Goal: Answer question/provide support: Share knowledge or assist other users

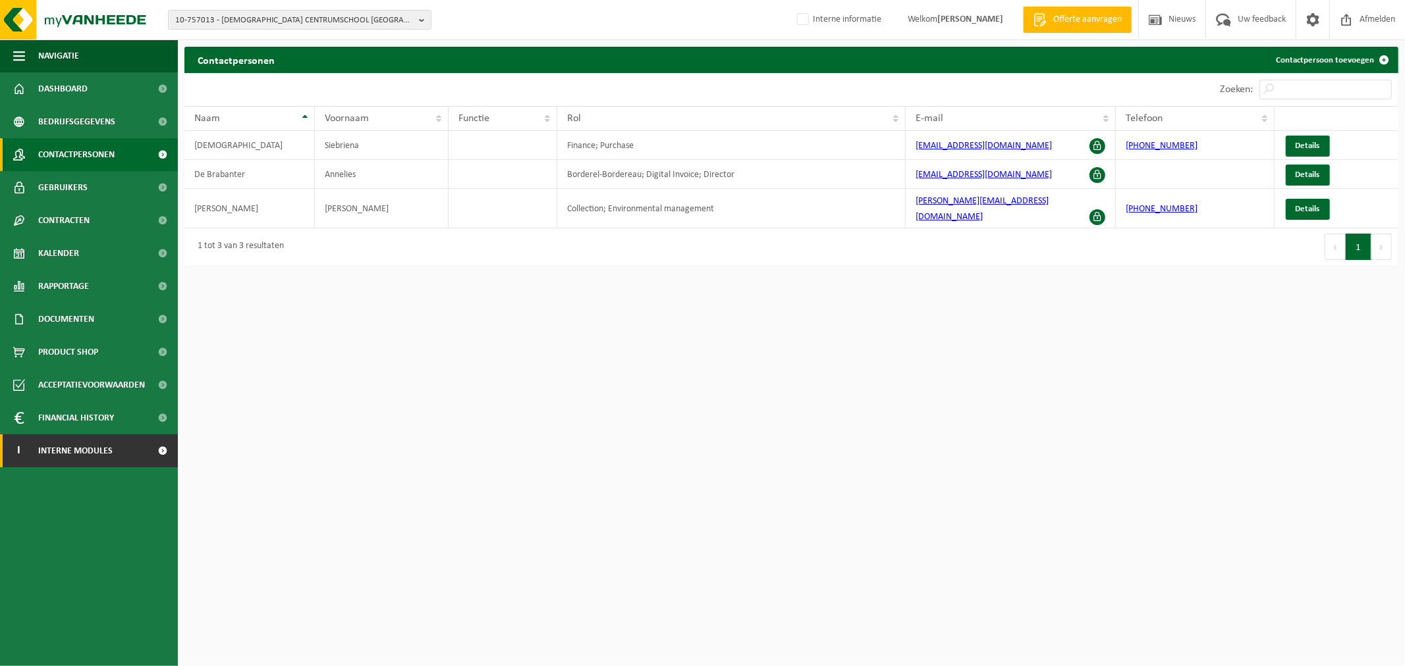
drag, startPoint x: 0, startPoint y: 0, endPoint x: 122, endPoint y: 450, distance: 466.8
click at [122, 450] on link "I Interne modules" at bounding box center [89, 451] width 178 height 33
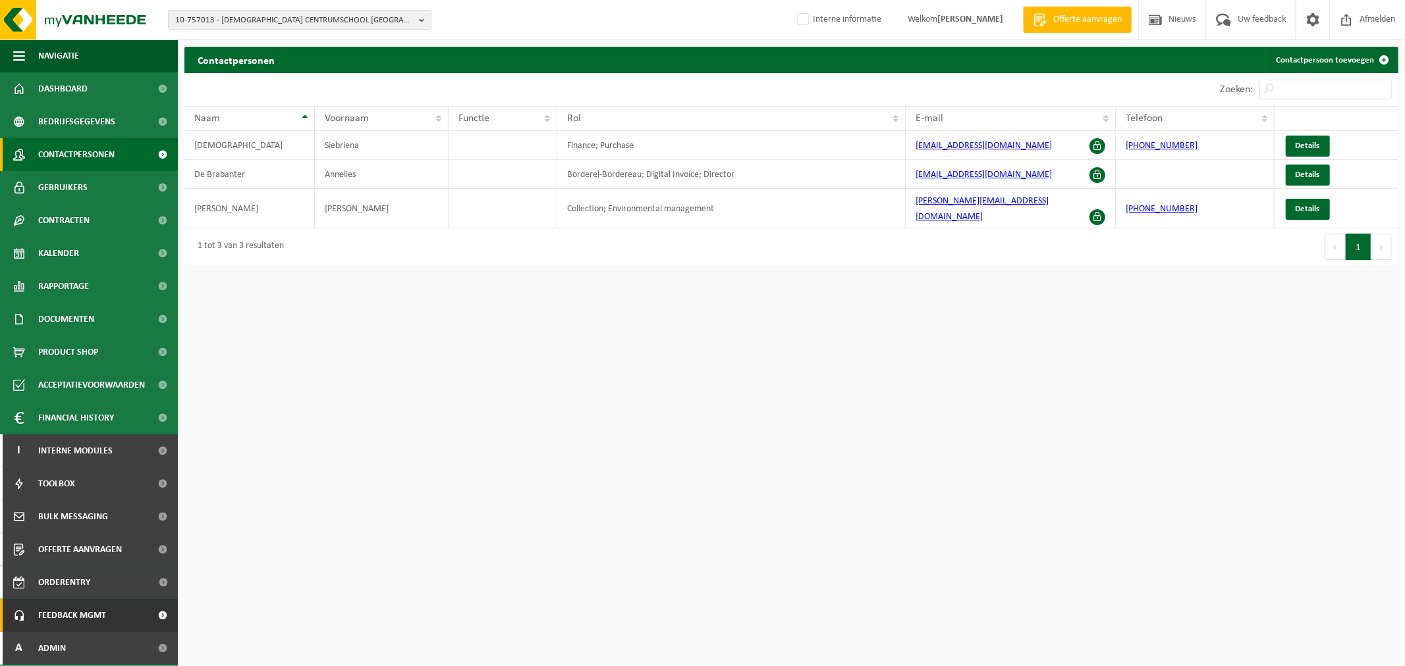
click at [82, 616] on span "Feedback MGMT" at bounding box center [72, 615] width 68 height 33
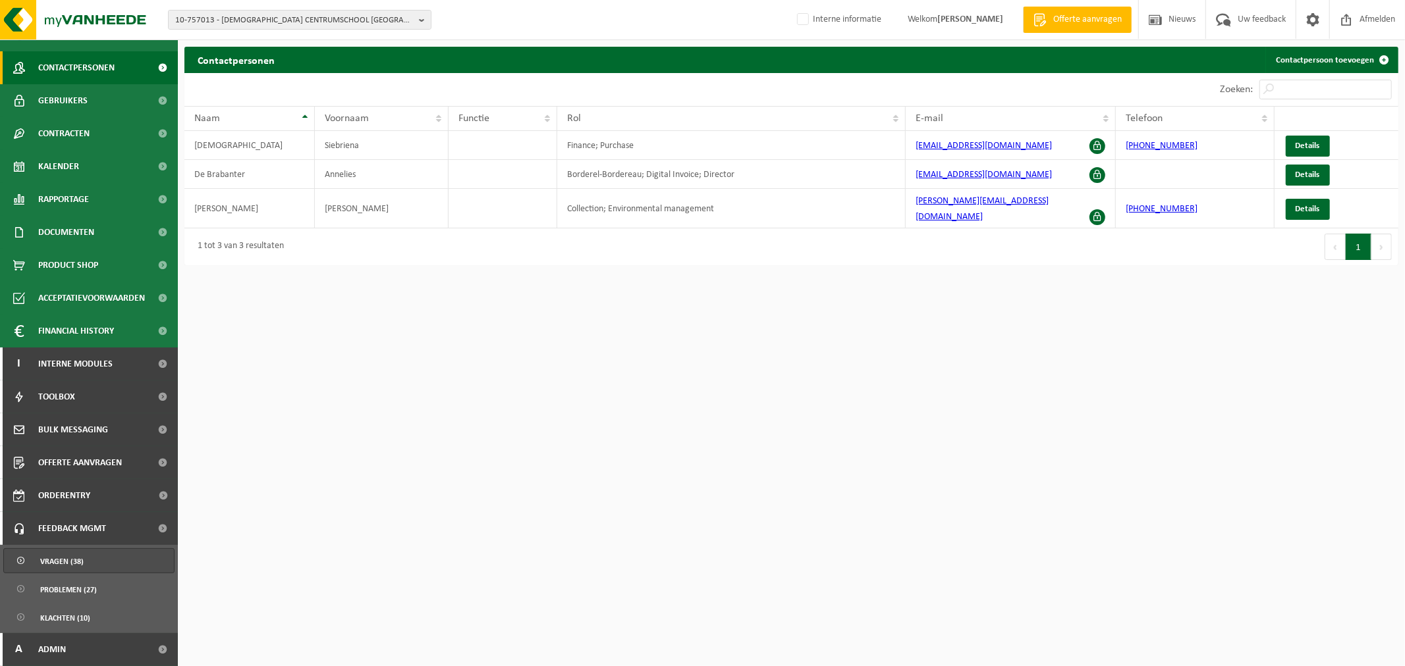
click at [70, 561] on span "Vragen (38)" at bounding box center [61, 561] width 43 height 25
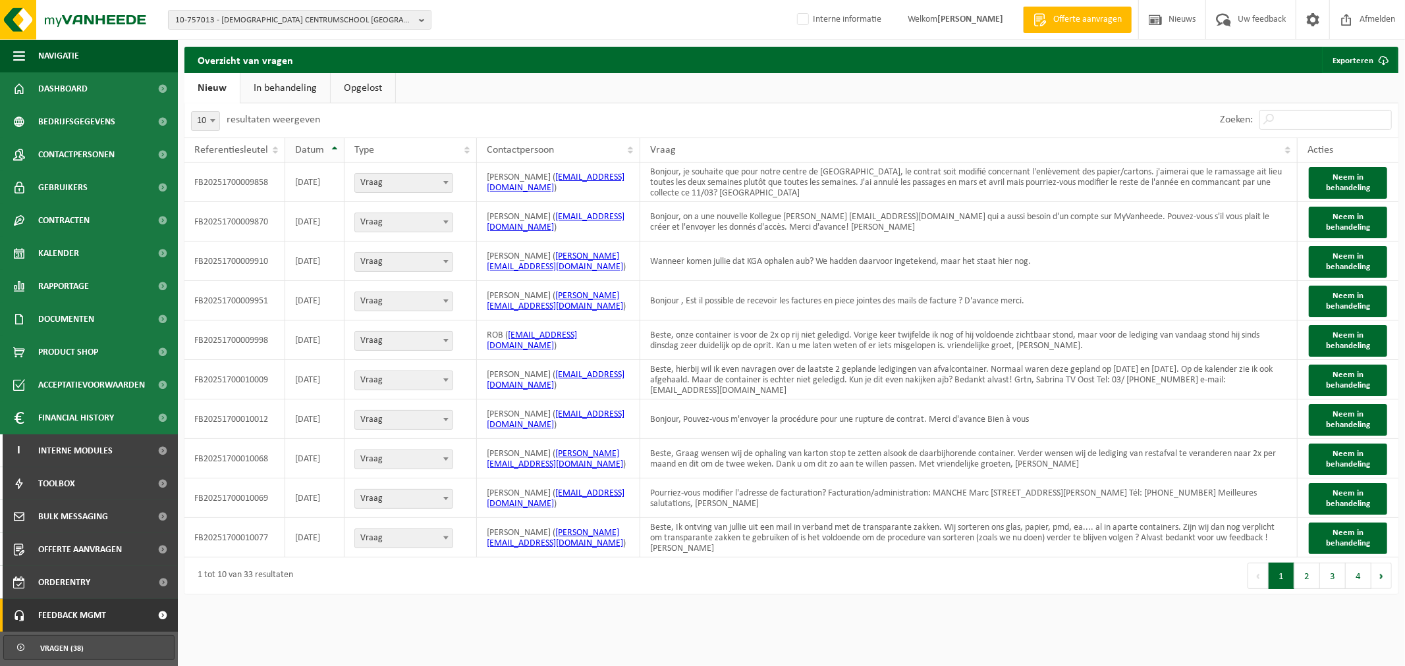
click at [317, 148] on span "Datum" at bounding box center [309, 150] width 29 height 11
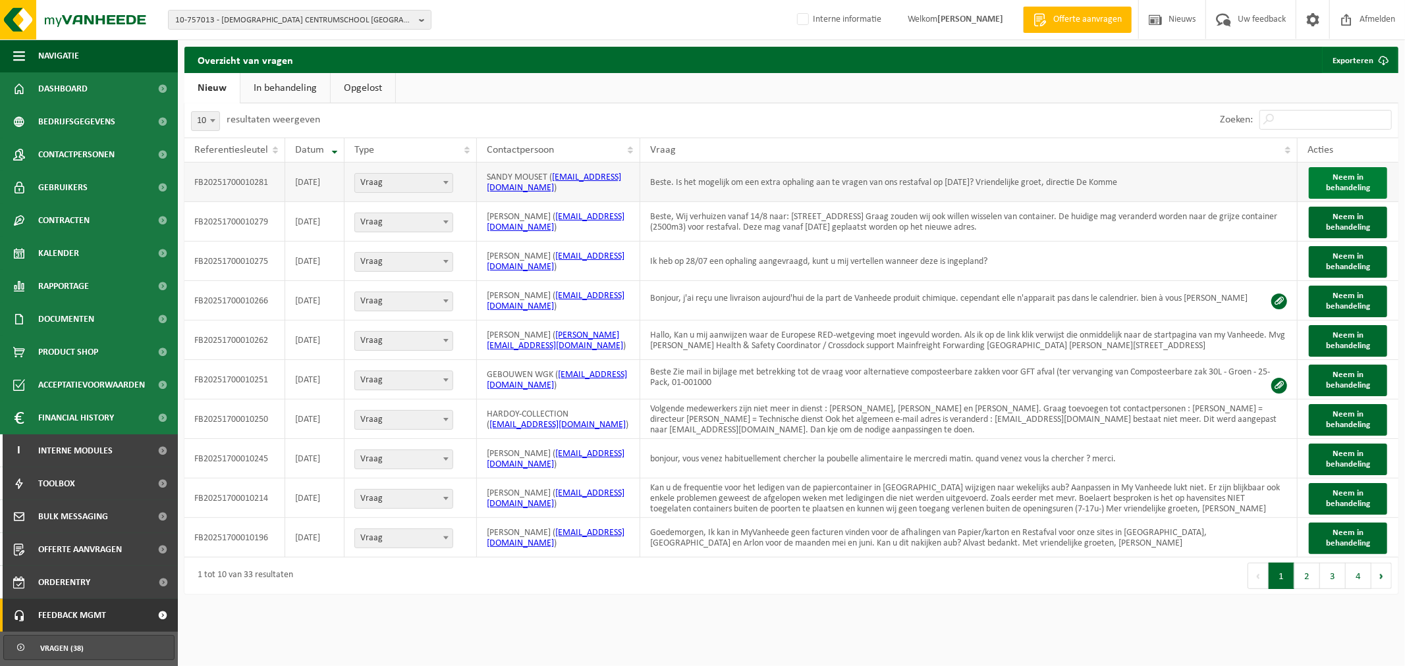
click at [1358, 187] on span "Neem in behandeling" at bounding box center [1348, 182] width 44 height 19
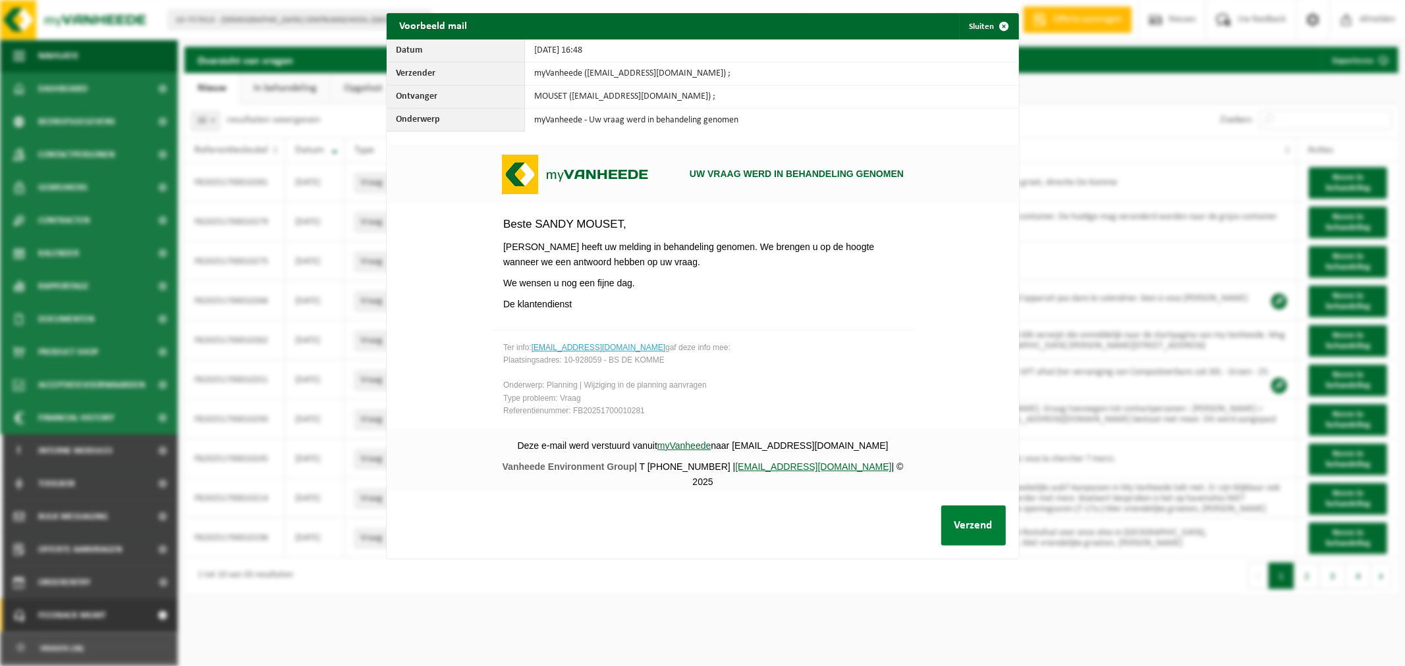
click at [988, 522] on button "Verzend" at bounding box center [973, 526] width 65 height 40
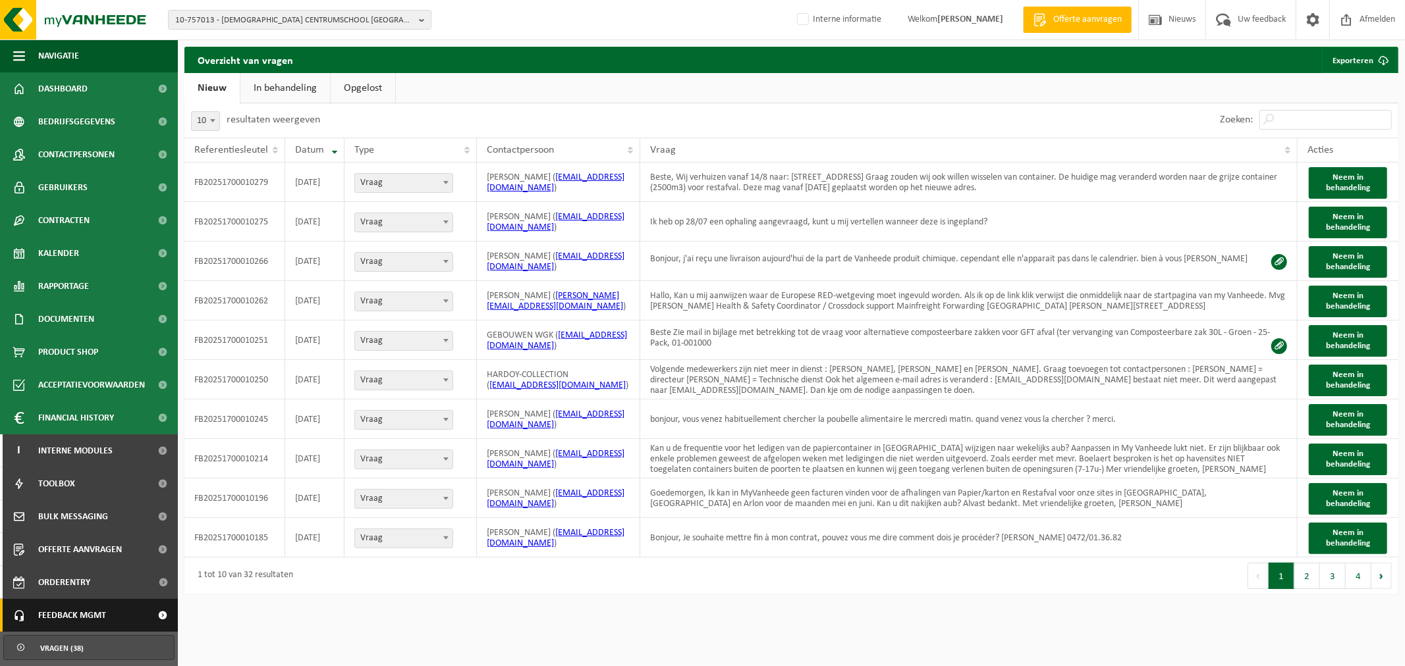
click at [73, 617] on span "Feedback MGMT" at bounding box center [72, 615] width 68 height 33
click at [297, 79] on link "In behandeling" at bounding box center [285, 88] width 90 height 30
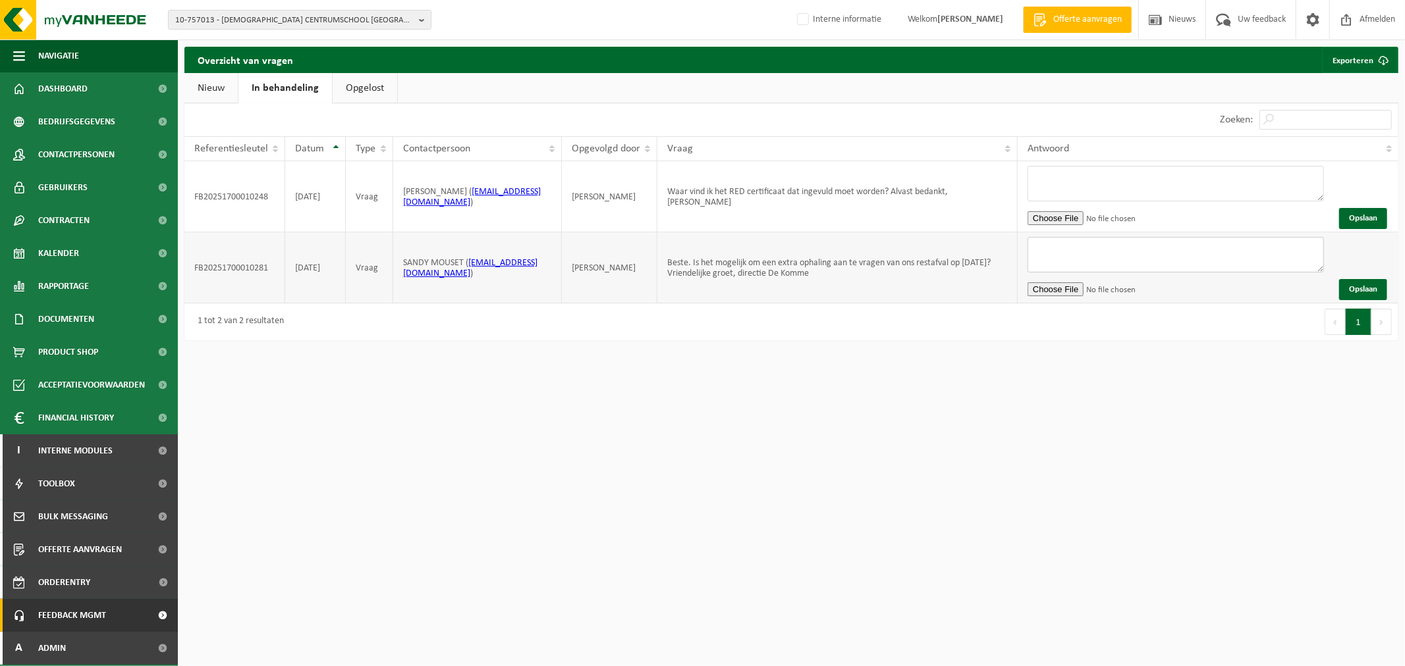
click at [1154, 253] on textarea at bounding box center [1175, 255] width 296 height 36
type textarea "Beste, we zetten dit terug op de planning voor woensdag, geen probleem. Fijne d…"
click at [1368, 291] on button "Opslaan" at bounding box center [1363, 289] width 48 height 21
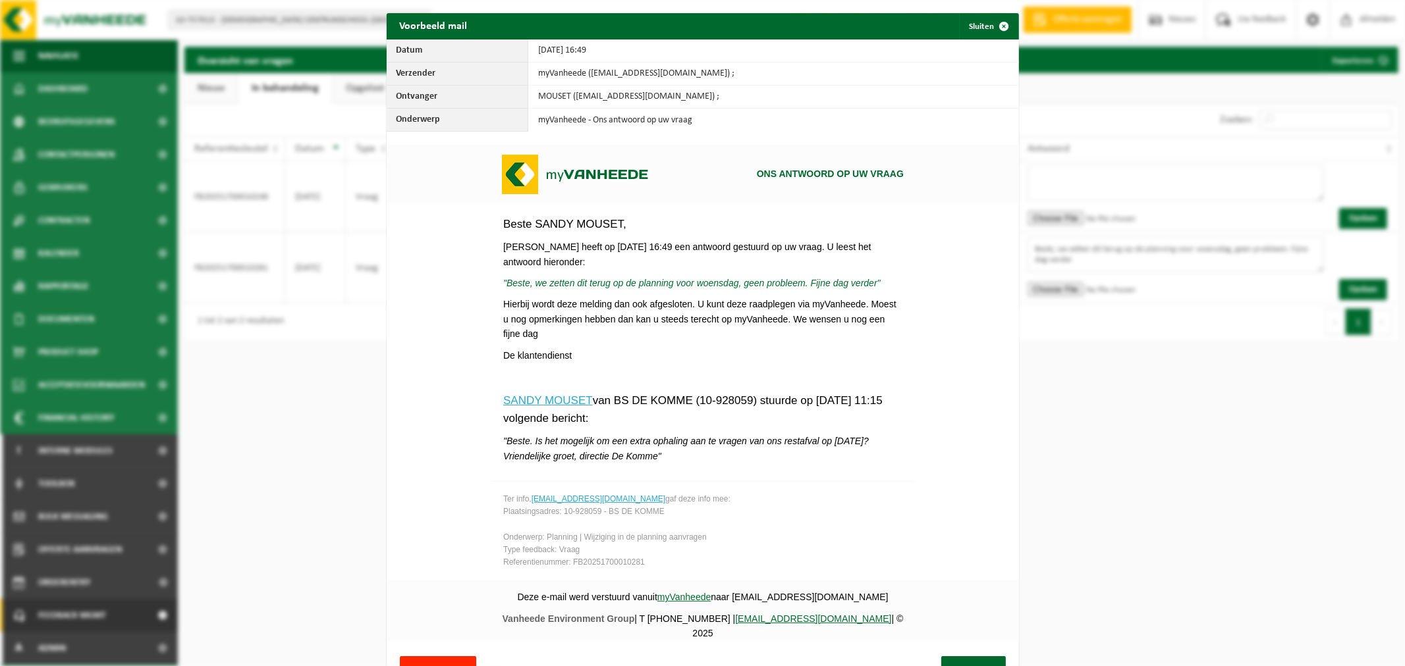
scroll to position [16, 0]
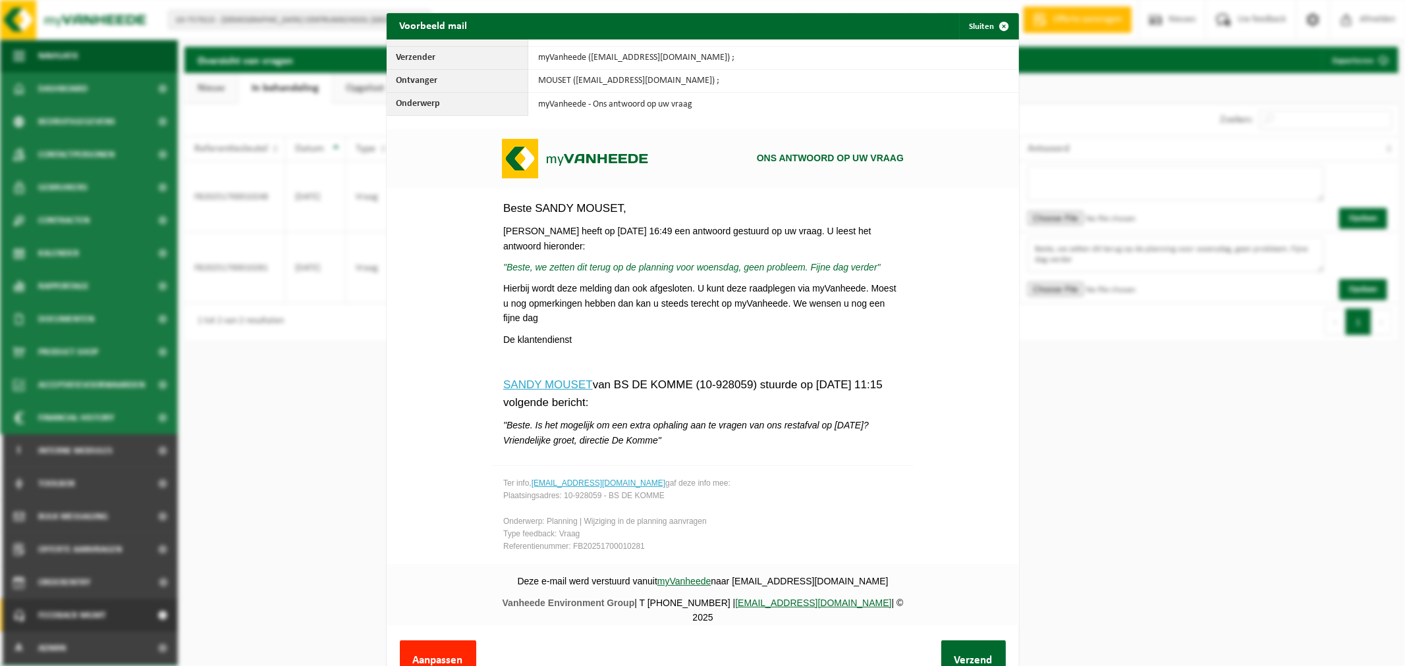
click at [954, 637] on div "Aanpassen Verzend" at bounding box center [703, 661] width 632 height 67
click at [977, 651] on button "Verzend" at bounding box center [973, 661] width 65 height 40
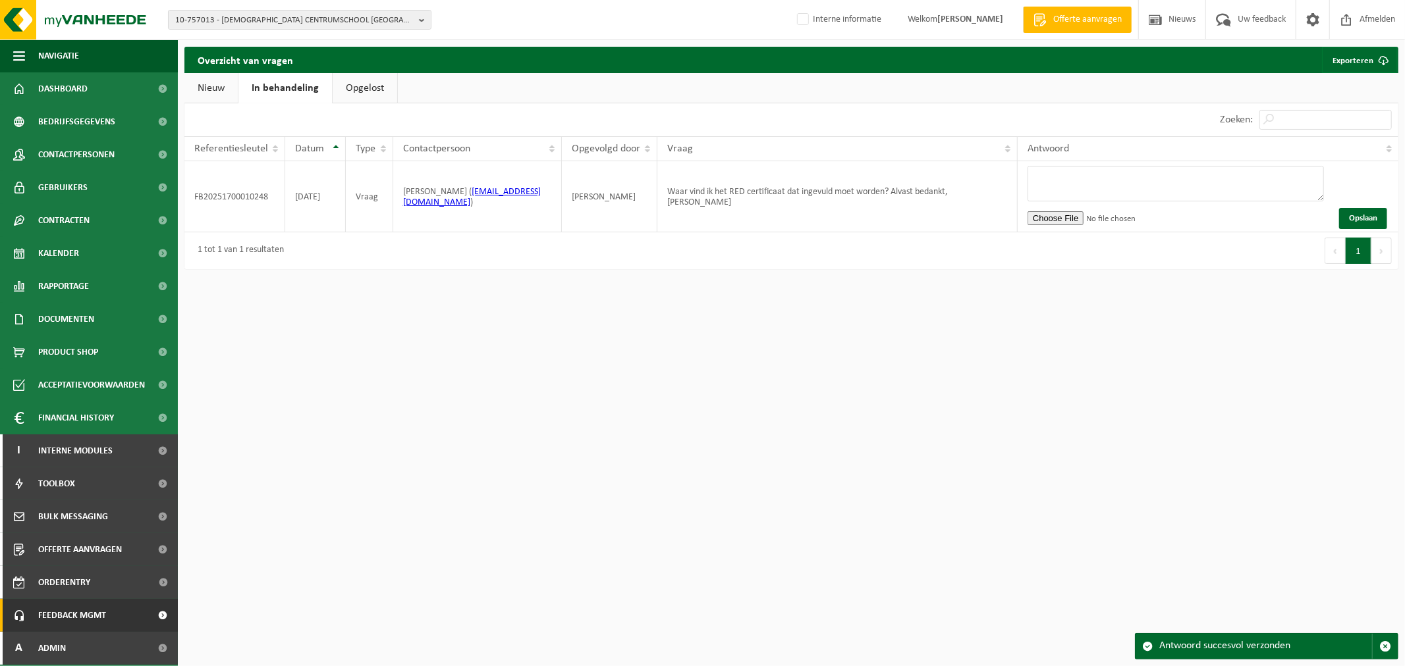
drag, startPoint x: 192, startPoint y: 88, endPoint x: 242, endPoint y: 105, distance: 53.7
click at [192, 88] on link "Nieuw" at bounding box center [210, 88] width 53 height 30
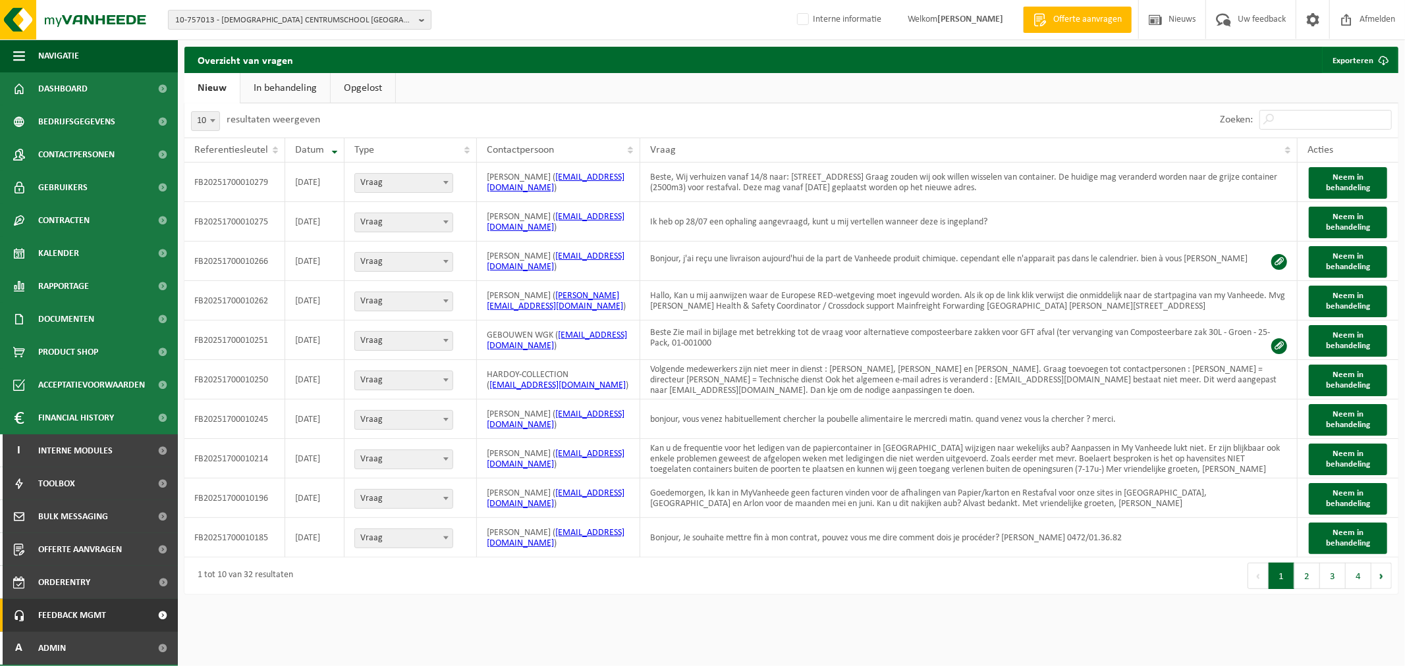
click at [340, 23] on span "10-757013 - KATHOLIEKE CENTRUMSCHOOL DENDERLEEUW - DENDERLEEUW" at bounding box center [294, 21] width 238 height 20
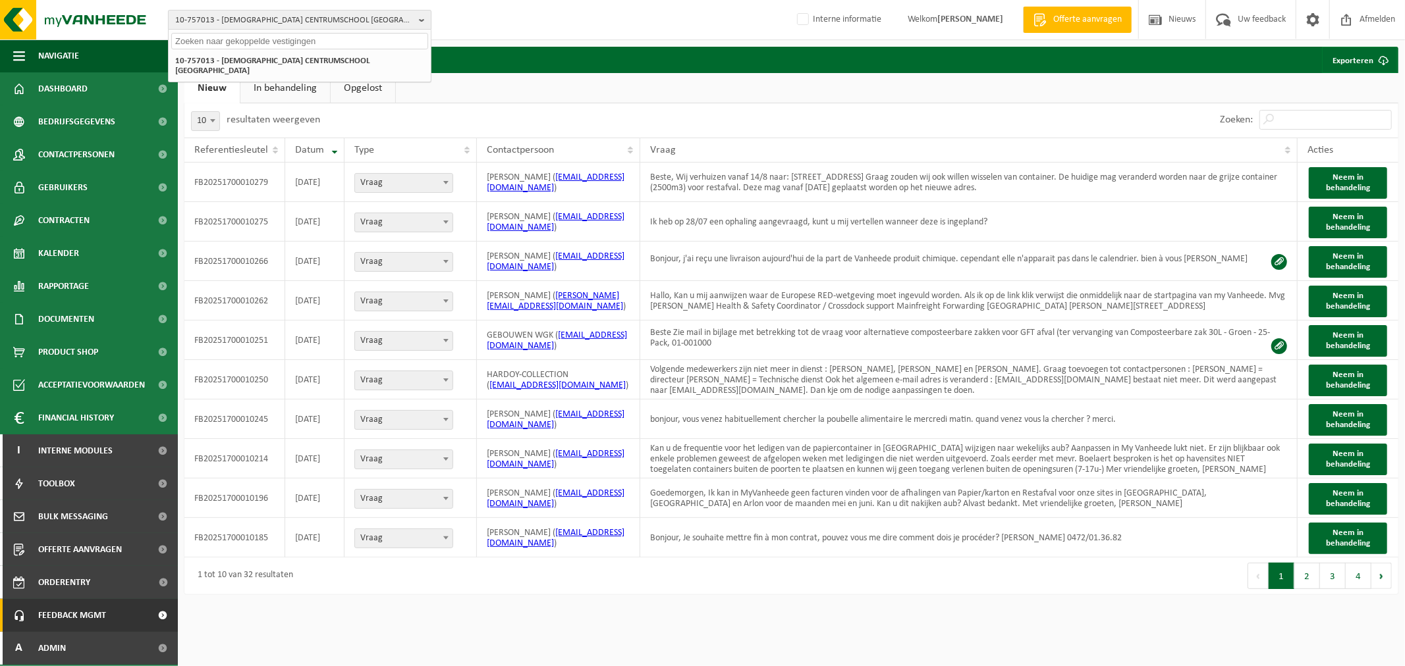
paste input "10-854318"
type input "10-854318"
click at [267, 68] on li "10-854318 - ELIA BRESSOUX - BRESSOUX" at bounding box center [299, 61] width 257 height 16
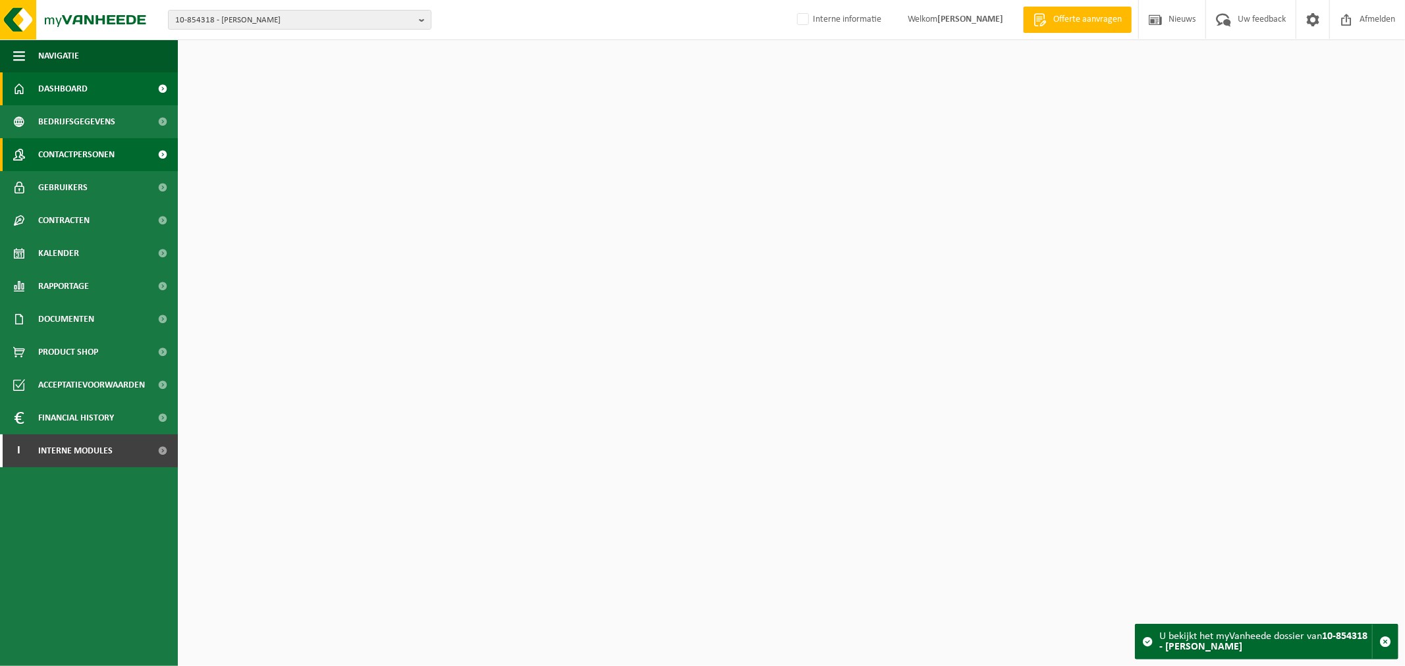
click at [111, 151] on span "Contactpersonen" at bounding box center [76, 154] width 76 height 33
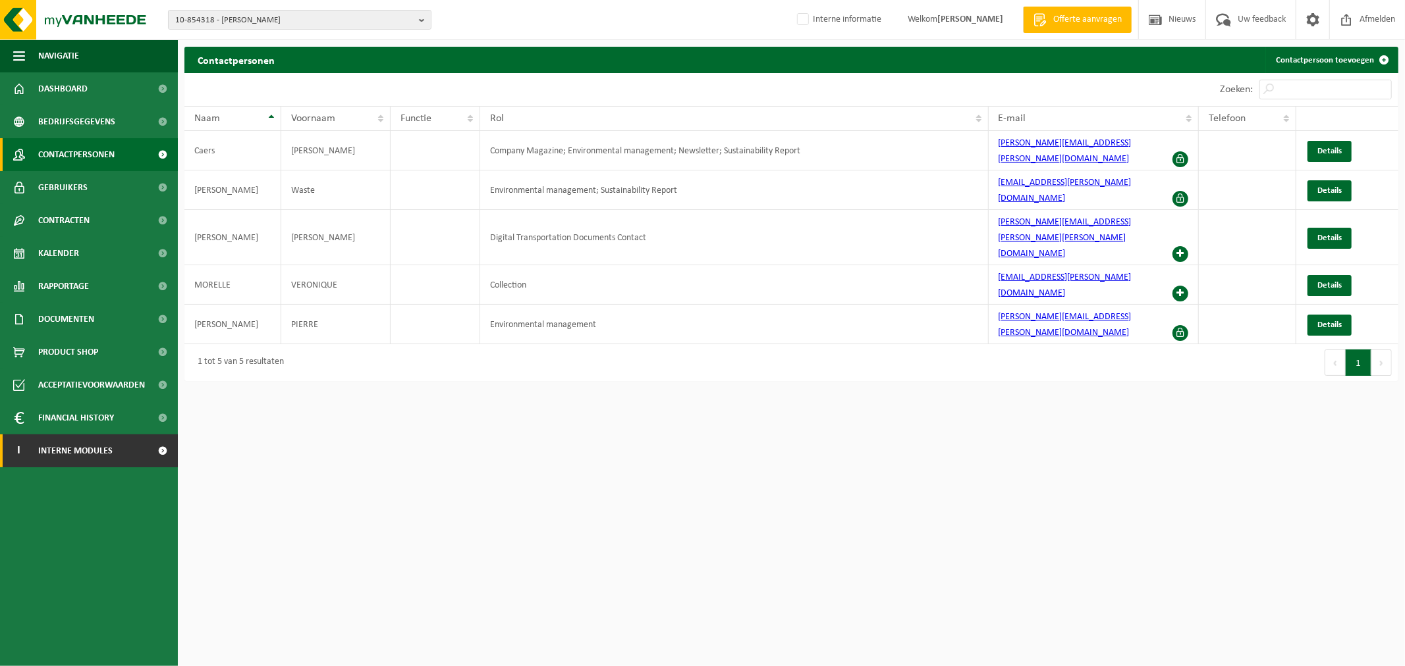
click at [67, 445] on span "Interne modules" at bounding box center [75, 451] width 74 height 33
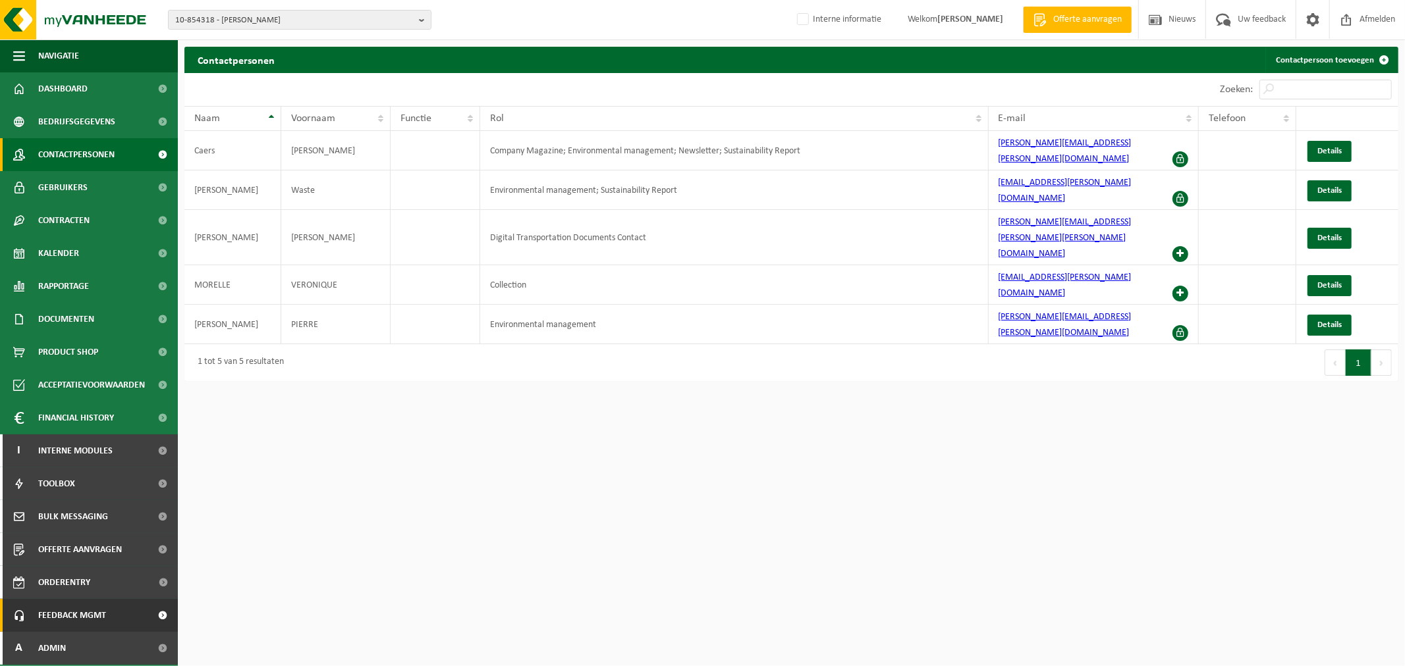
click at [112, 624] on link "Feedback MGMT" at bounding box center [89, 615] width 178 height 33
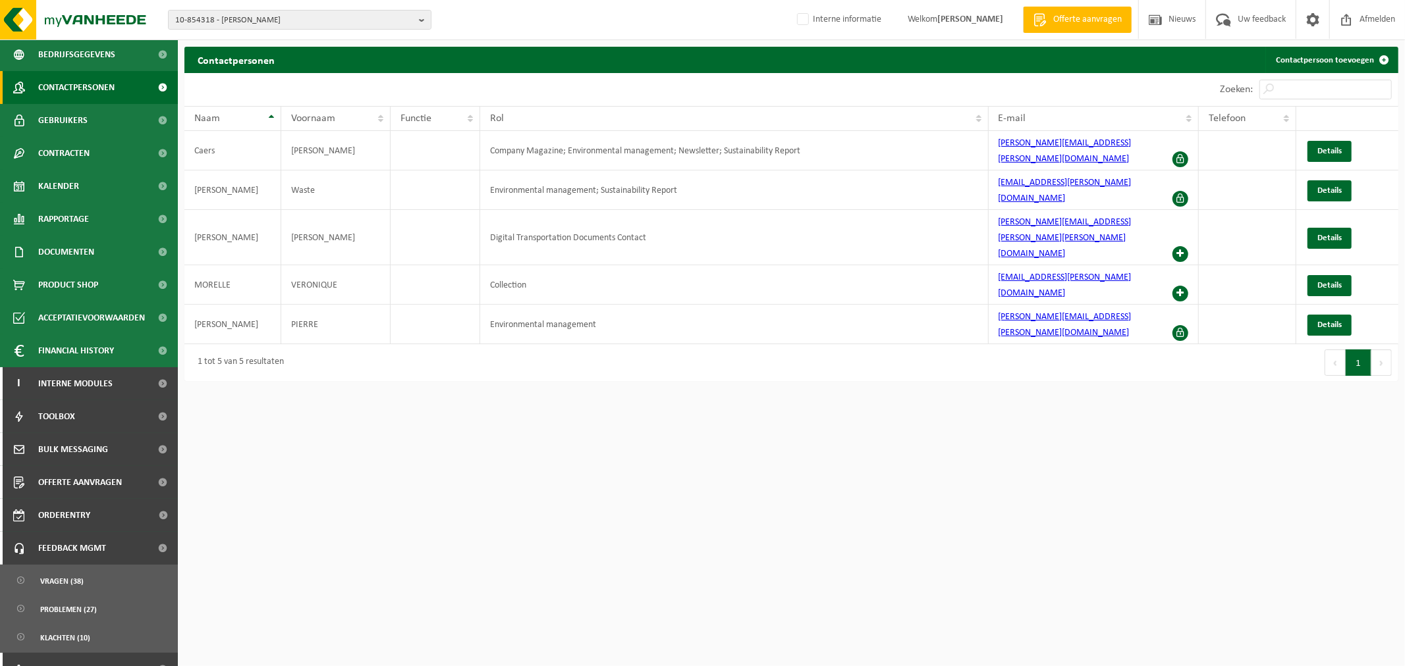
scroll to position [87, 0]
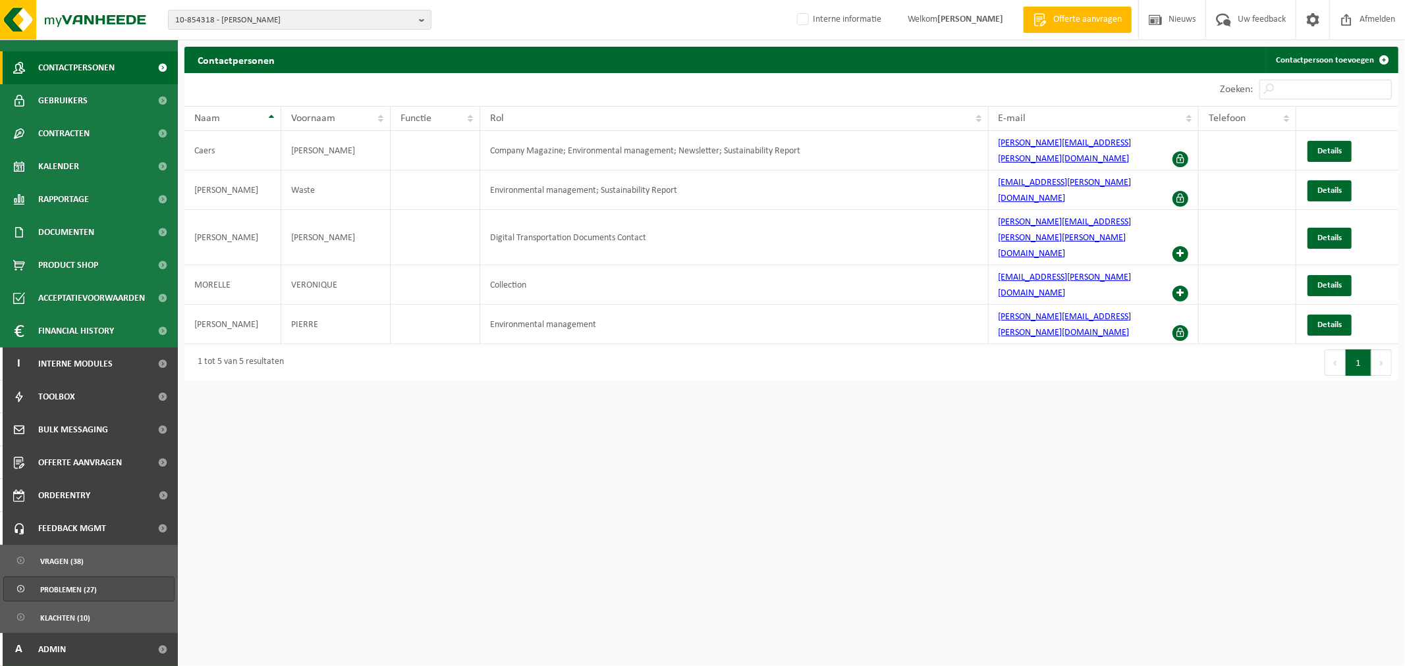
click at [86, 578] on span "Problemen (27)" at bounding box center [68, 590] width 57 height 25
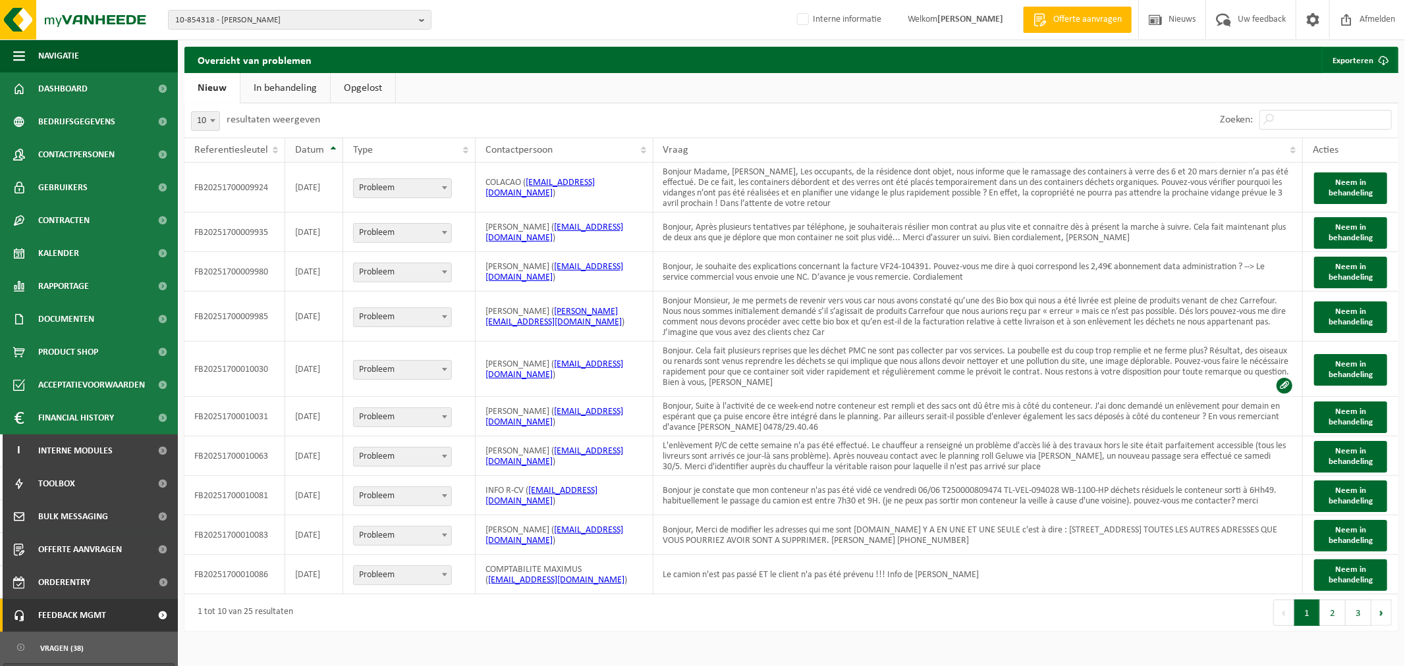
click at [301, 155] on span "Datum" at bounding box center [309, 150] width 29 height 11
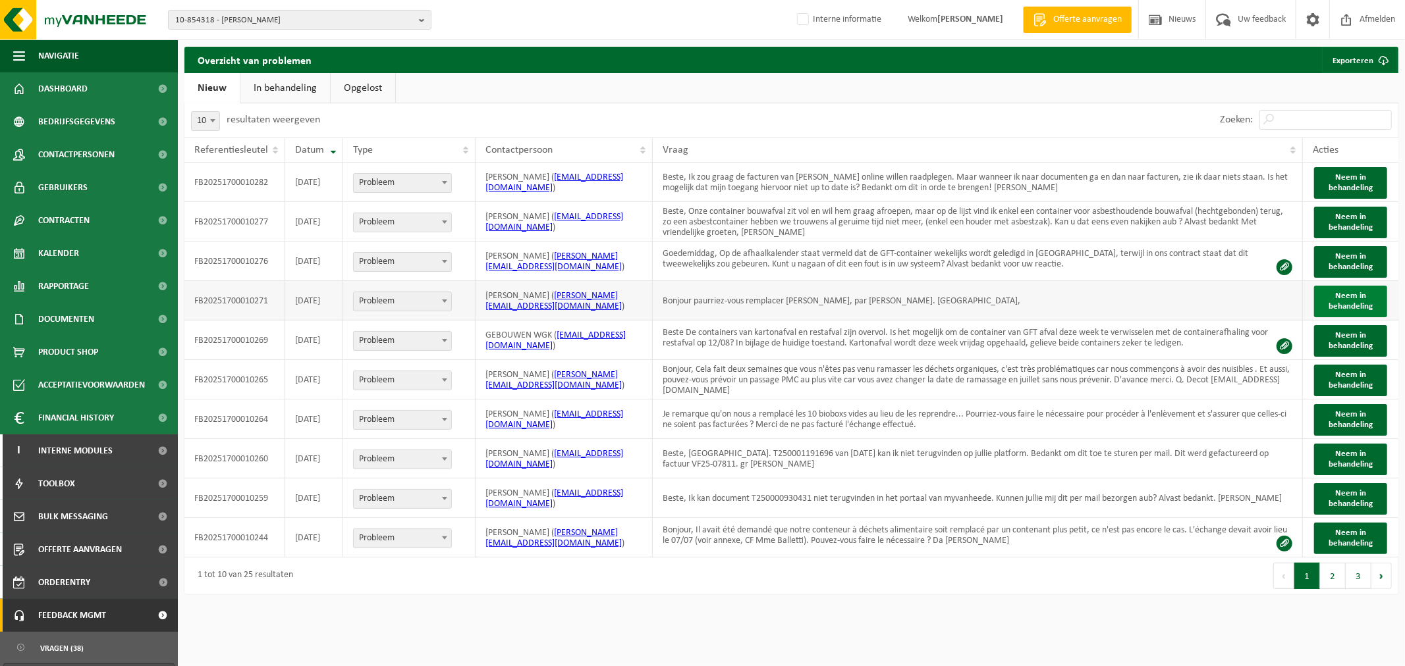
click at [1359, 310] on span "Neem in behandeling" at bounding box center [1350, 301] width 44 height 19
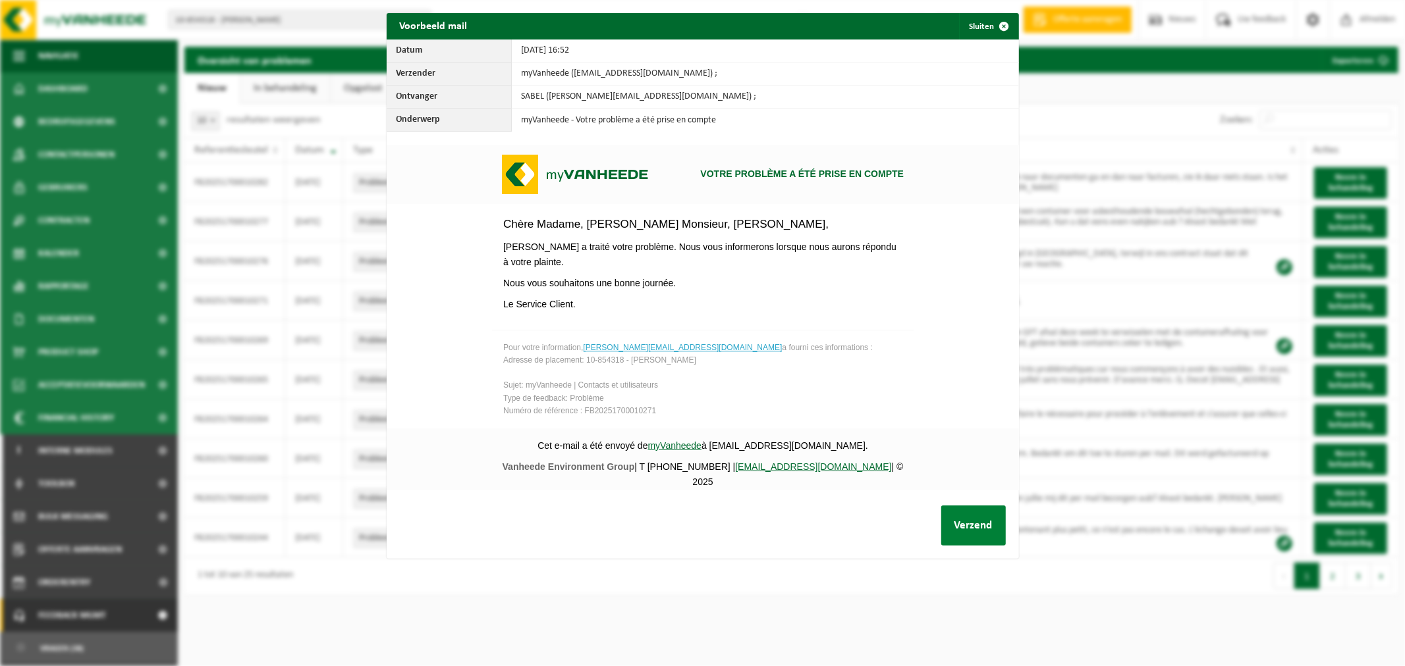
click at [956, 528] on button "Verzend" at bounding box center [973, 526] width 65 height 40
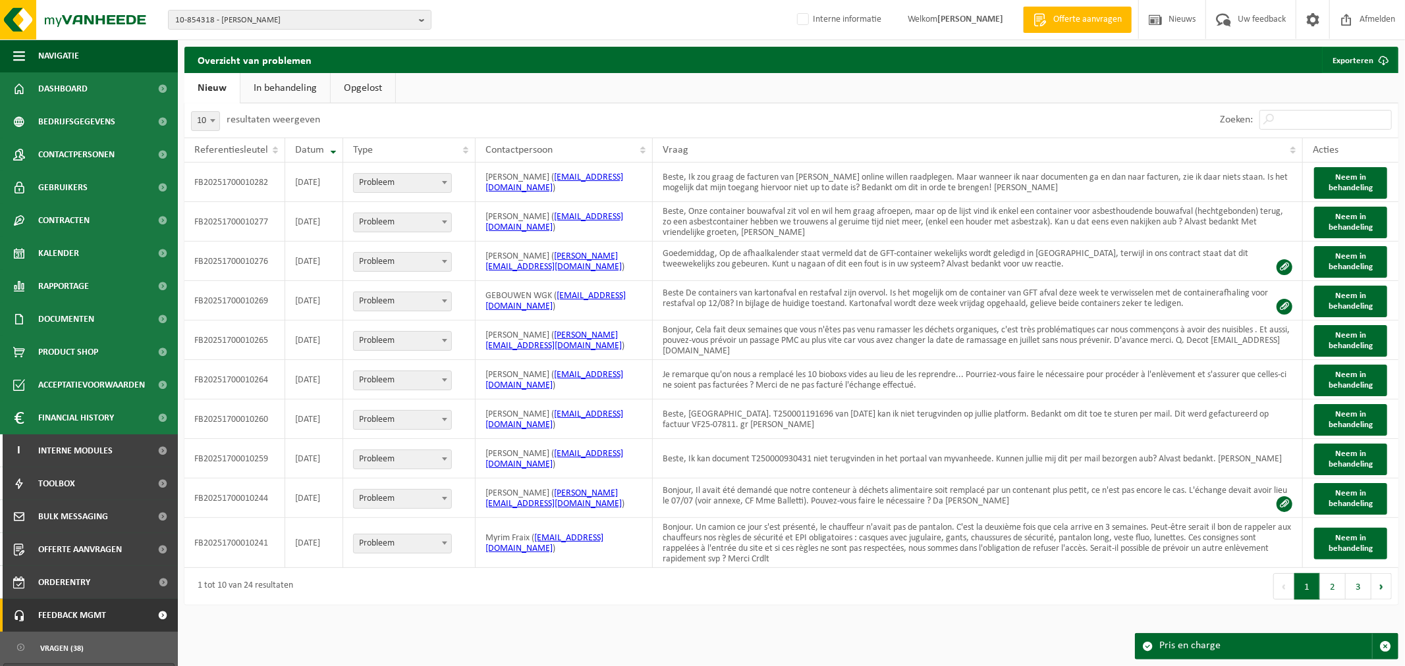
click at [307, 87] on link "In behandeling" at bounding box center [285, 88] width 90 height 30
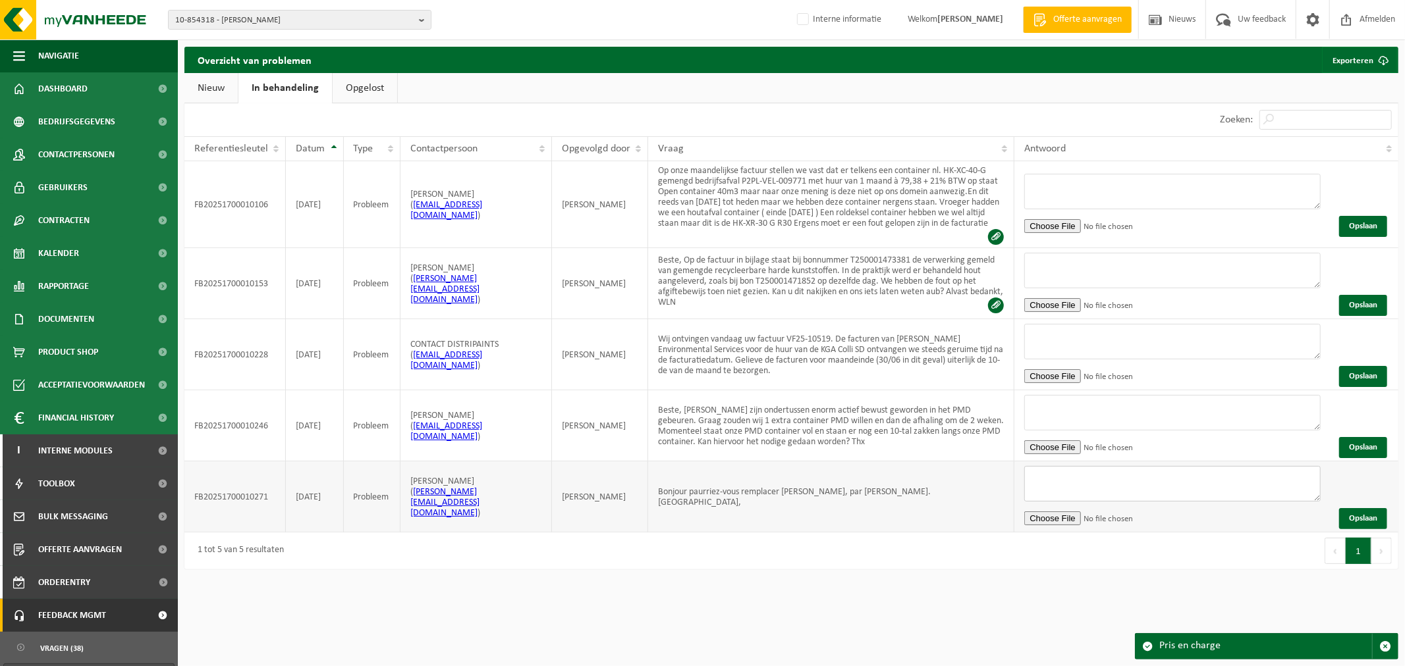
click at [1120, 471] on textarea at bounding box center [1172, 484] width 296 height 36
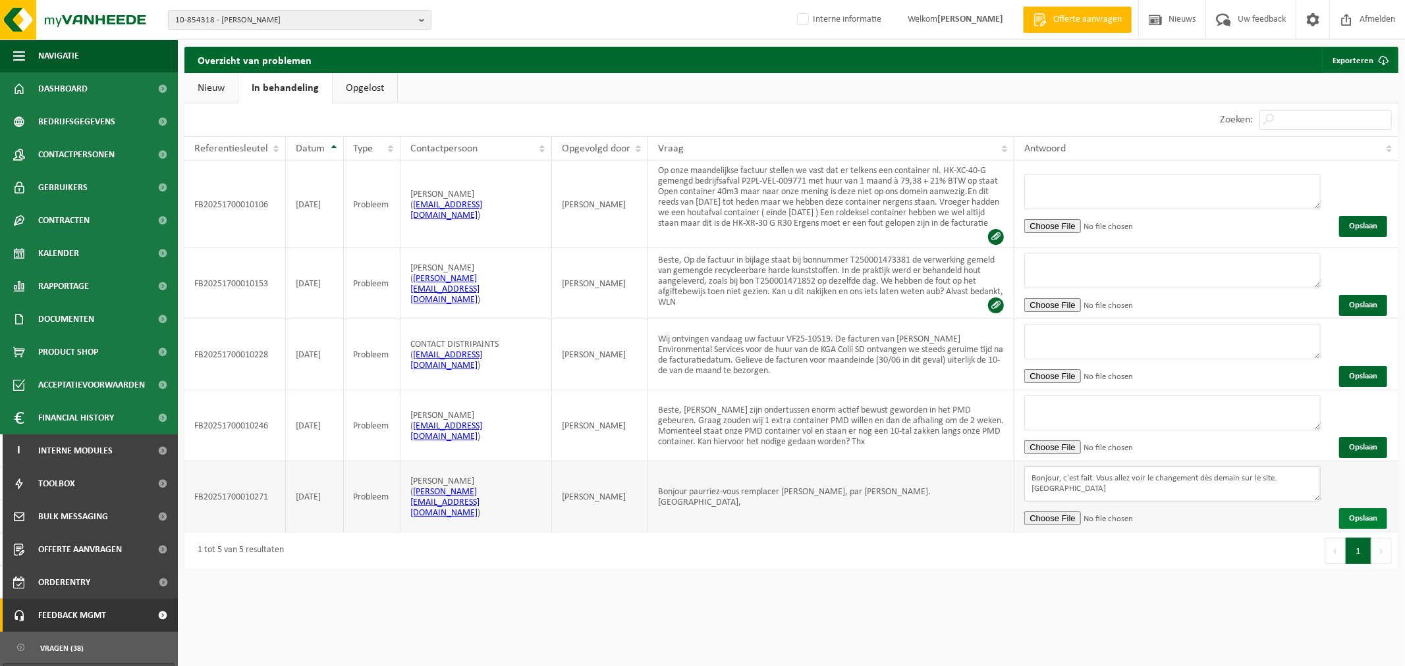
type textarea "Bonjour, c'est fait. Vous allez voir le changement dès demain sur le site. [GEO…"
click at [1370, 514] on button "Opslaan" at bounding box center [1363, 518] width 48 height 21
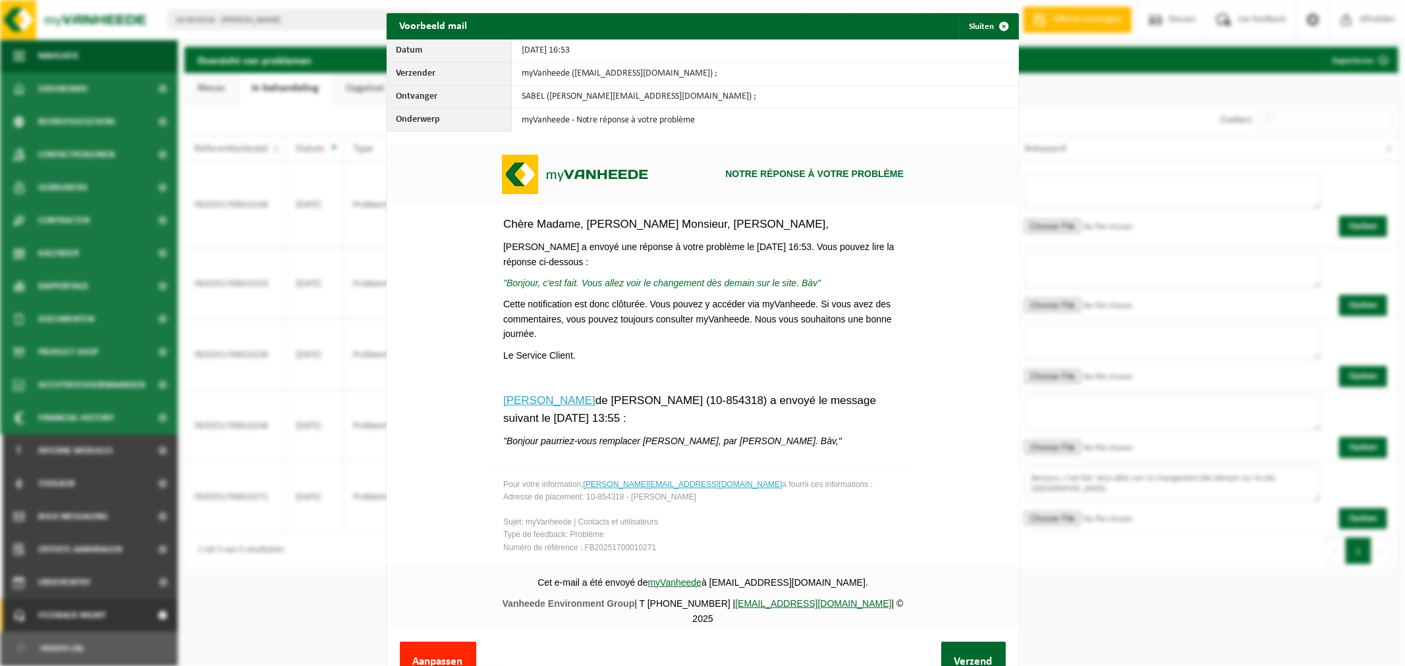
scroll to position [1, 0]
click at [941, 649] on button "Verzend" at bounding box center [973, 661] width 65 height 40
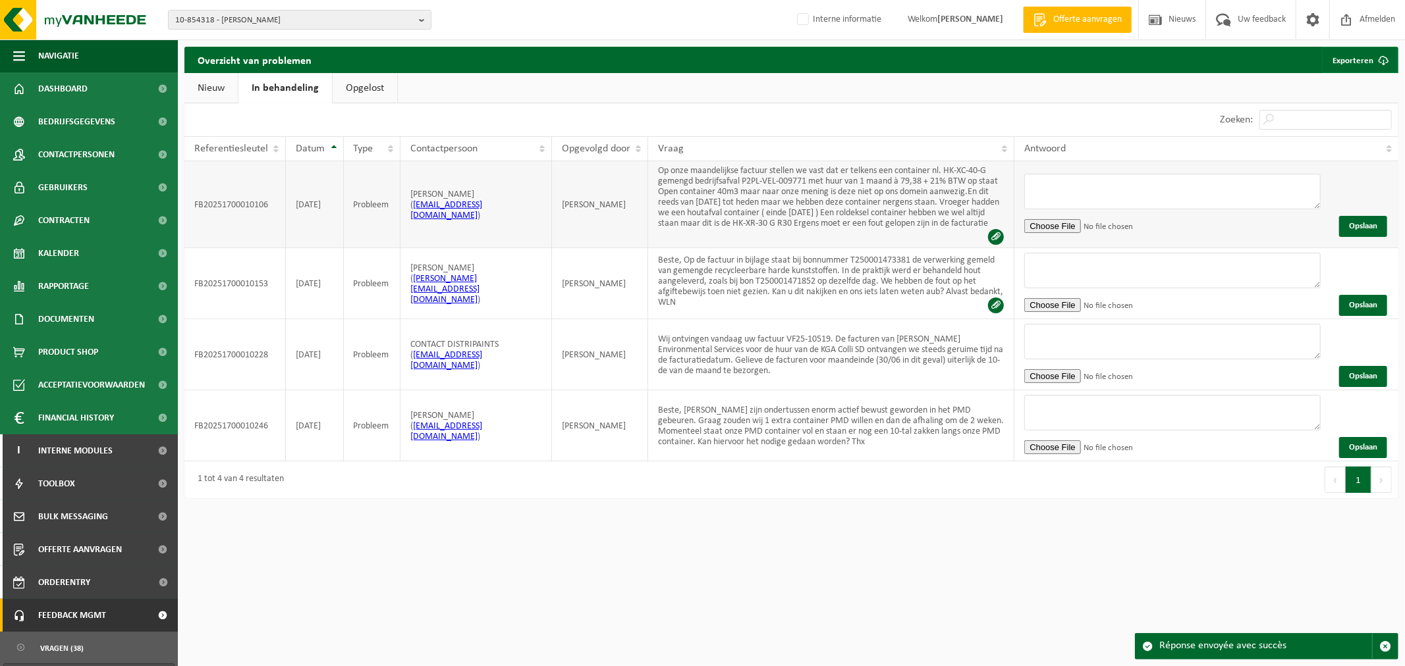
click at [684, 199] on td "Op onze maandelijkse factuur stellen we vast dat er telkens een container nl. H…" at bounding box center [831, 204] width 366 height 87
click at [310, 14] on span "10-854318 - [PERSON_NAME]" at bounding box center [294, 21] width 238 height 20
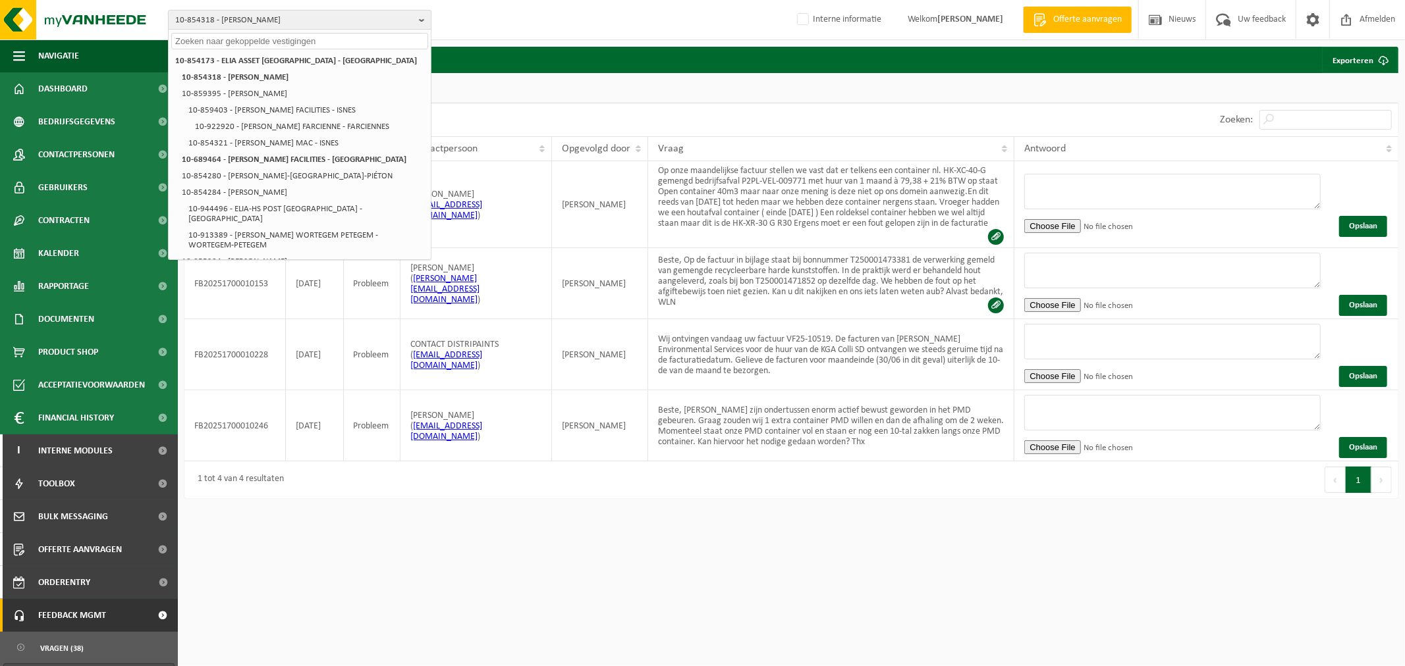
paste input "01-004580"
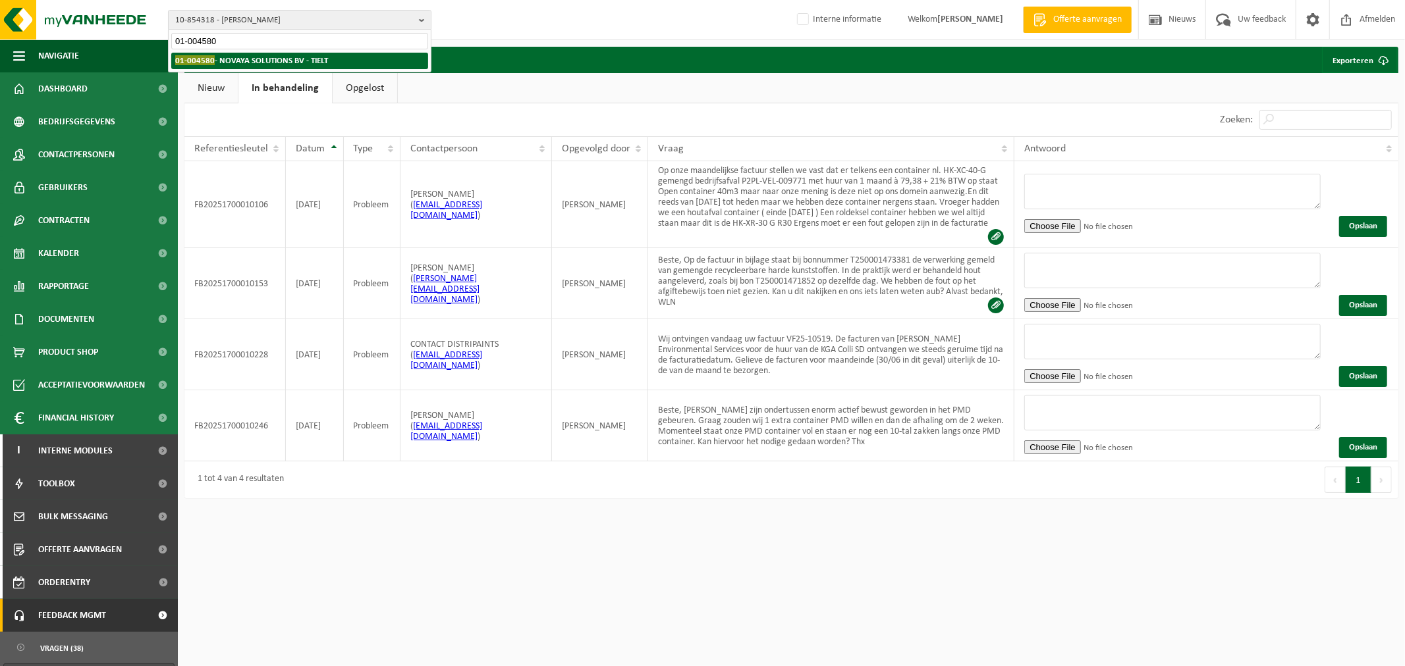
type input "01-004580"
click at [249, 59] on strong "01-004580 - NOVAYA SOLUTIONS BV - TIELT" at bounding box center [251, 60] width 153 height 10
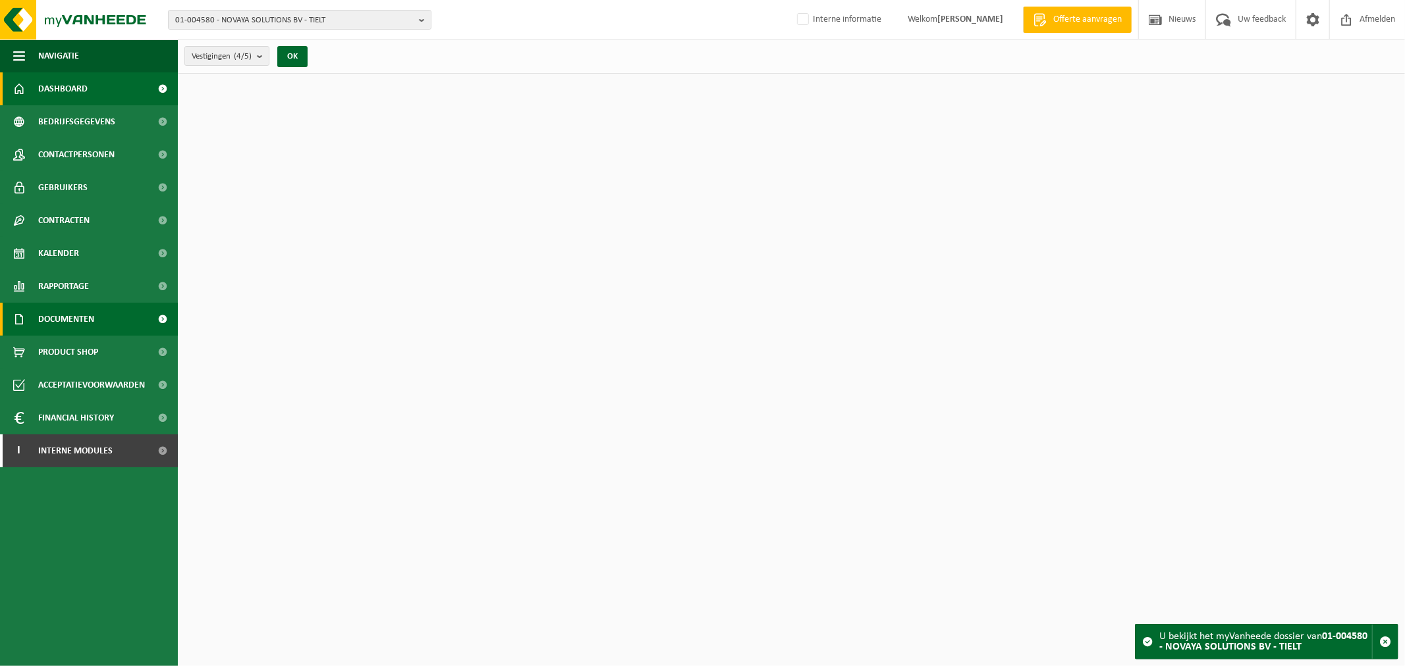
click at [63, 306] on span "Documenten" at bounding box center [66, 319] width 56 height 33
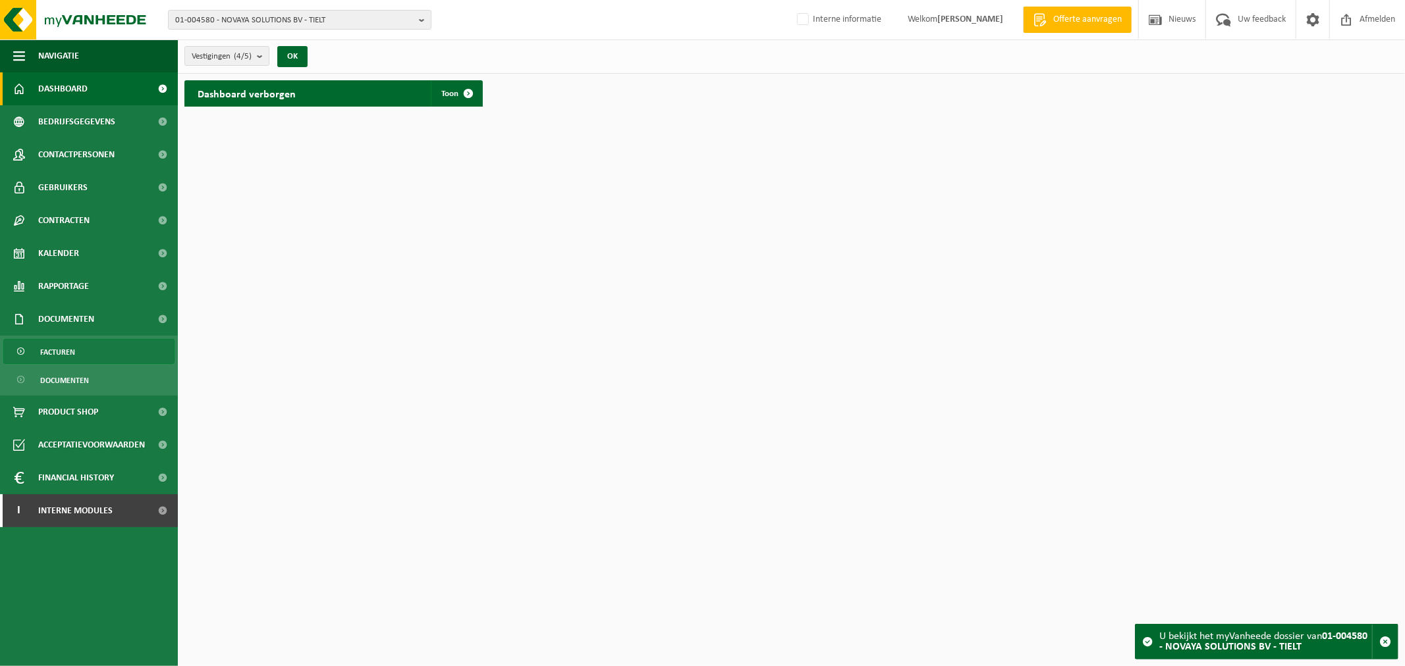
click at [54, 359] on span "Facturen" at bounding box center [57, 352] width 35 height 25
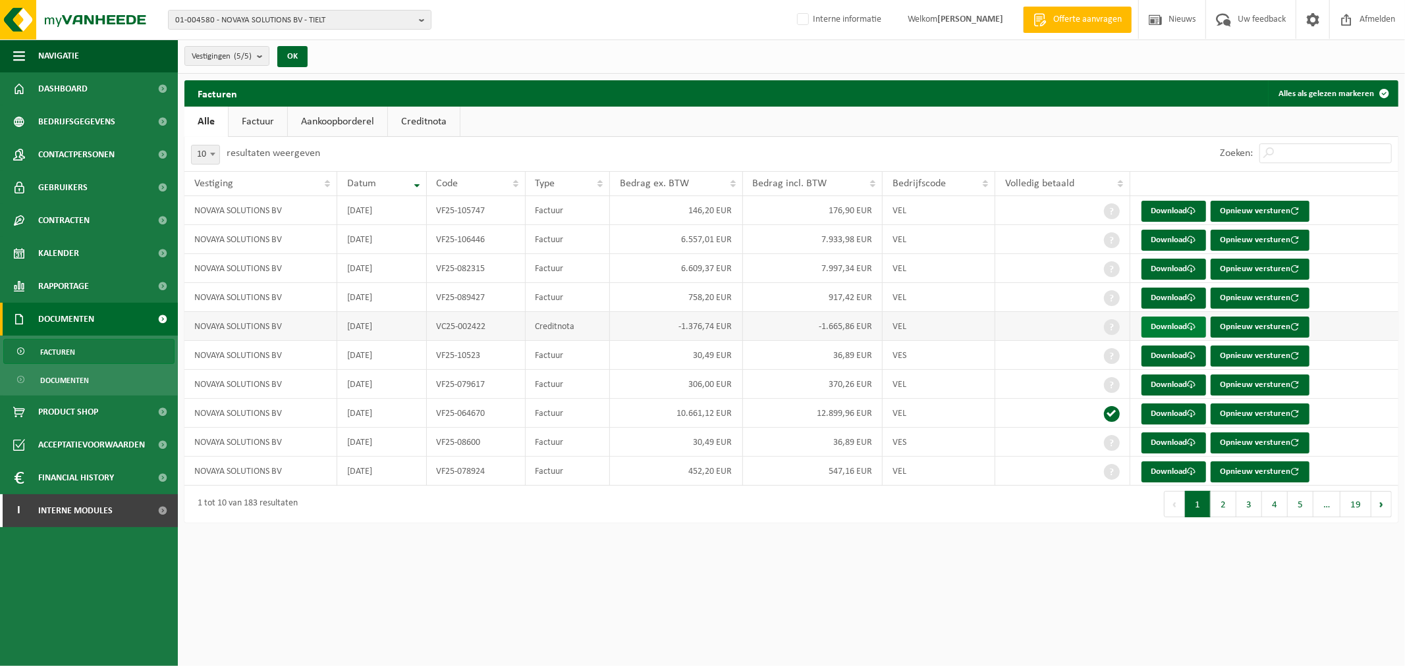
click at [1164, 326] on link "Download" at bounding box center [1173, 327] width 65 height 21
click at [76, 522] on span "Interne modules" at bounding box center [75, 511] width 74 height 33
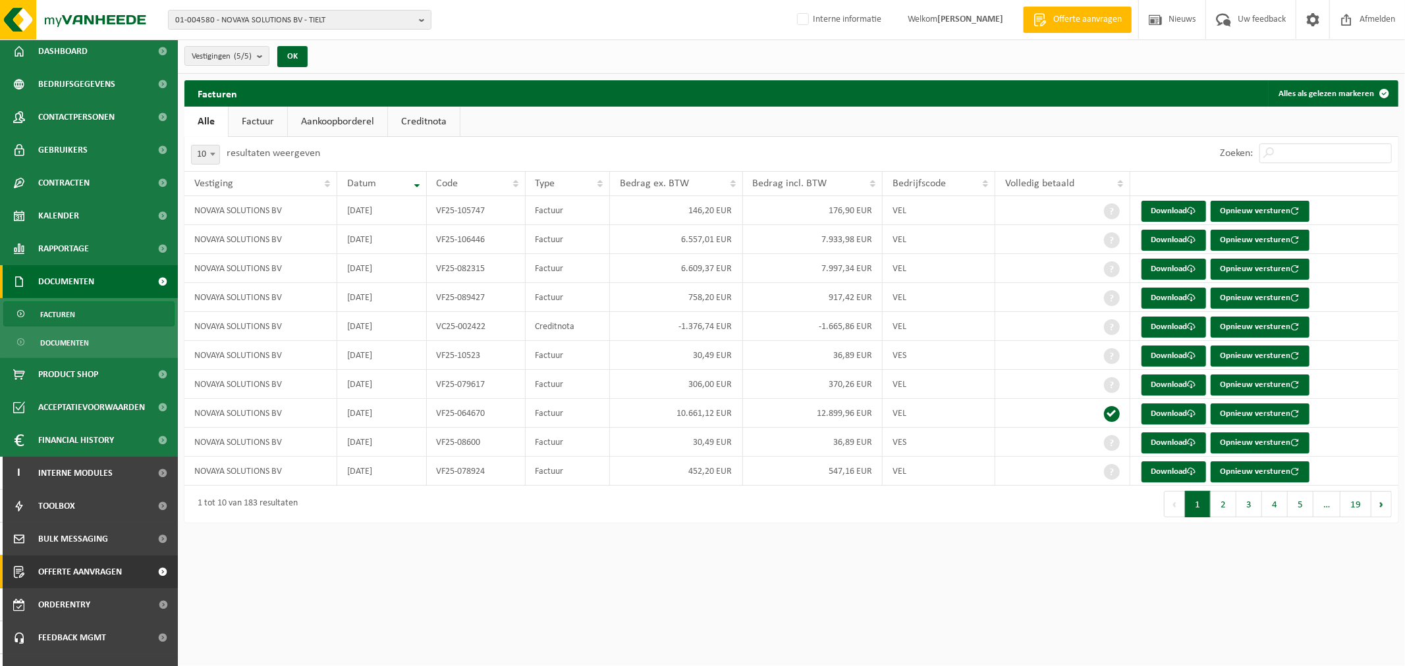
scroll to position [58, 0]
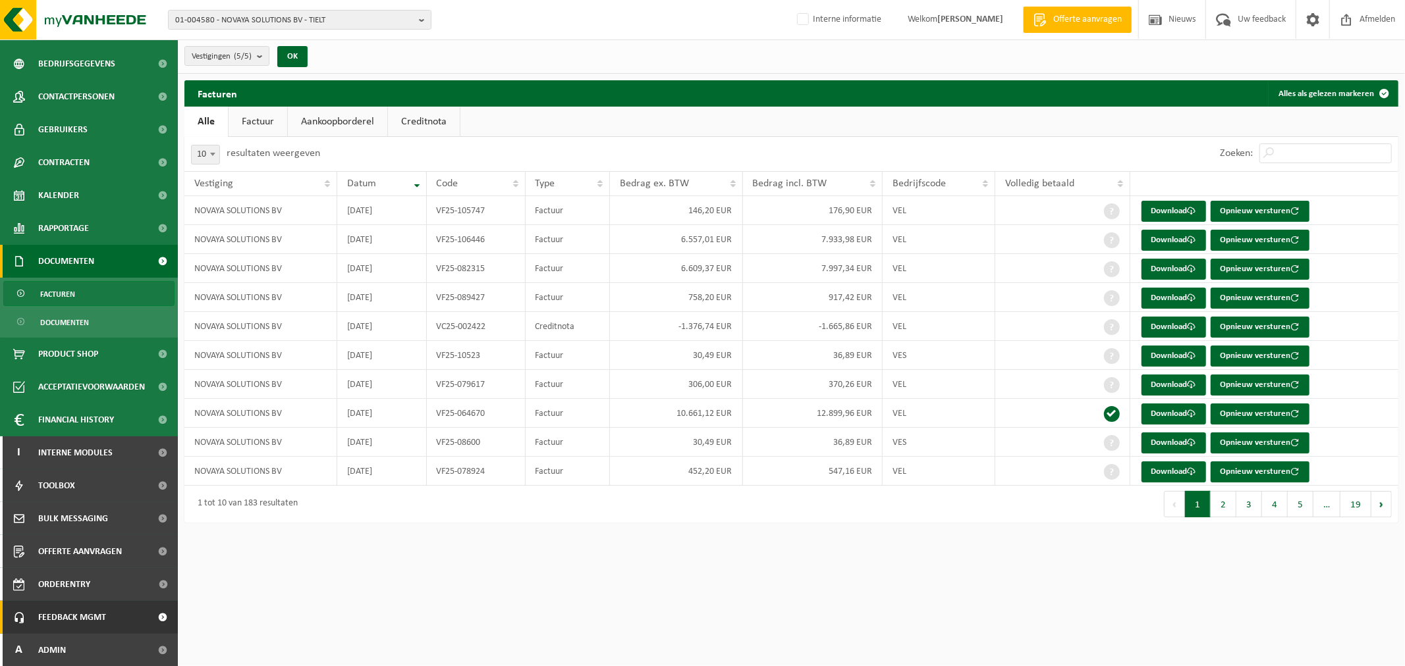
click at [121, 603] on link "Feedback MGMT" at bounding box center [89, 617] width 178 height 33
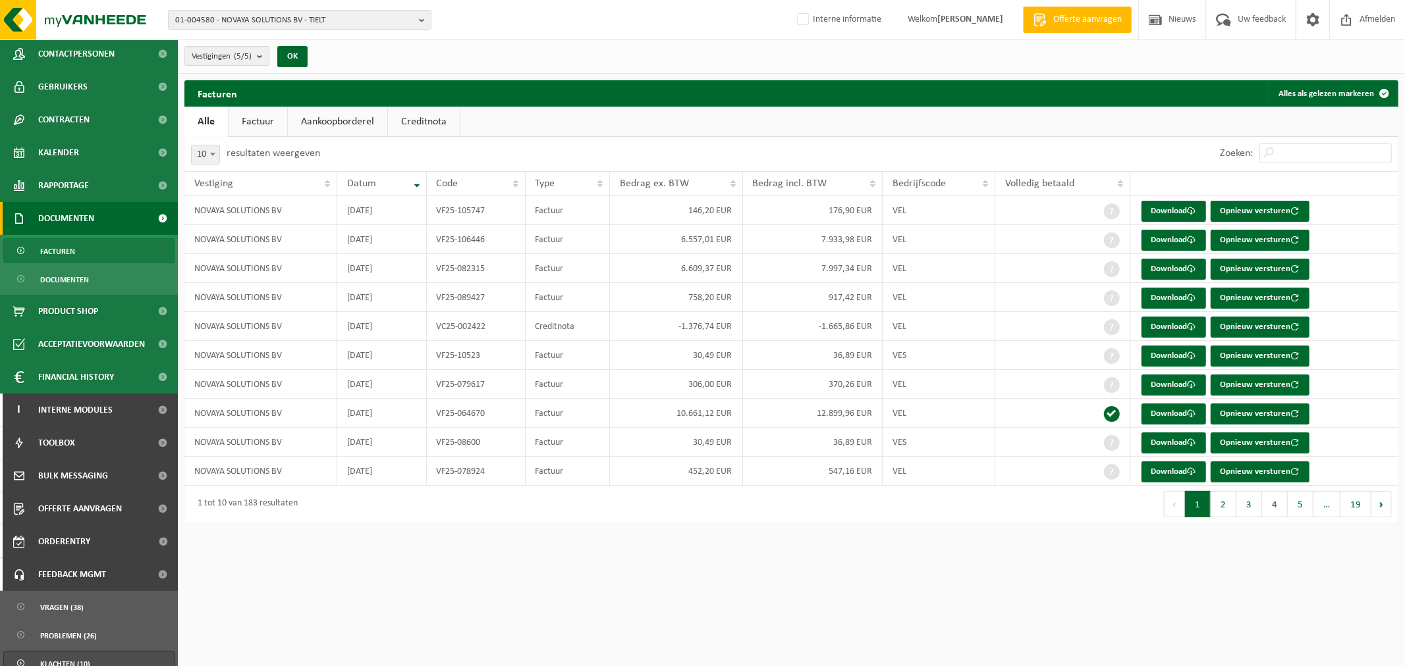
scroll to position [146, 0]
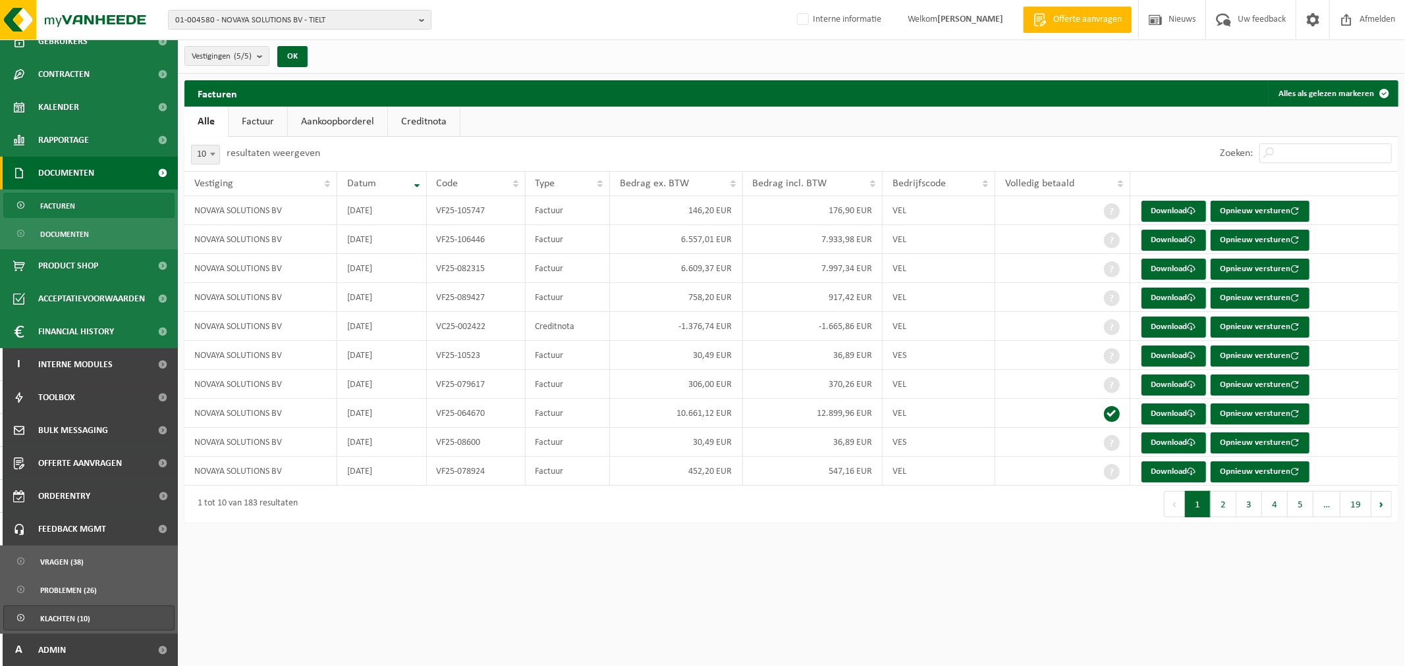
click at [61, 620] on span "Klachten (10)" at bounding box center [65, 619] width 50 height 25
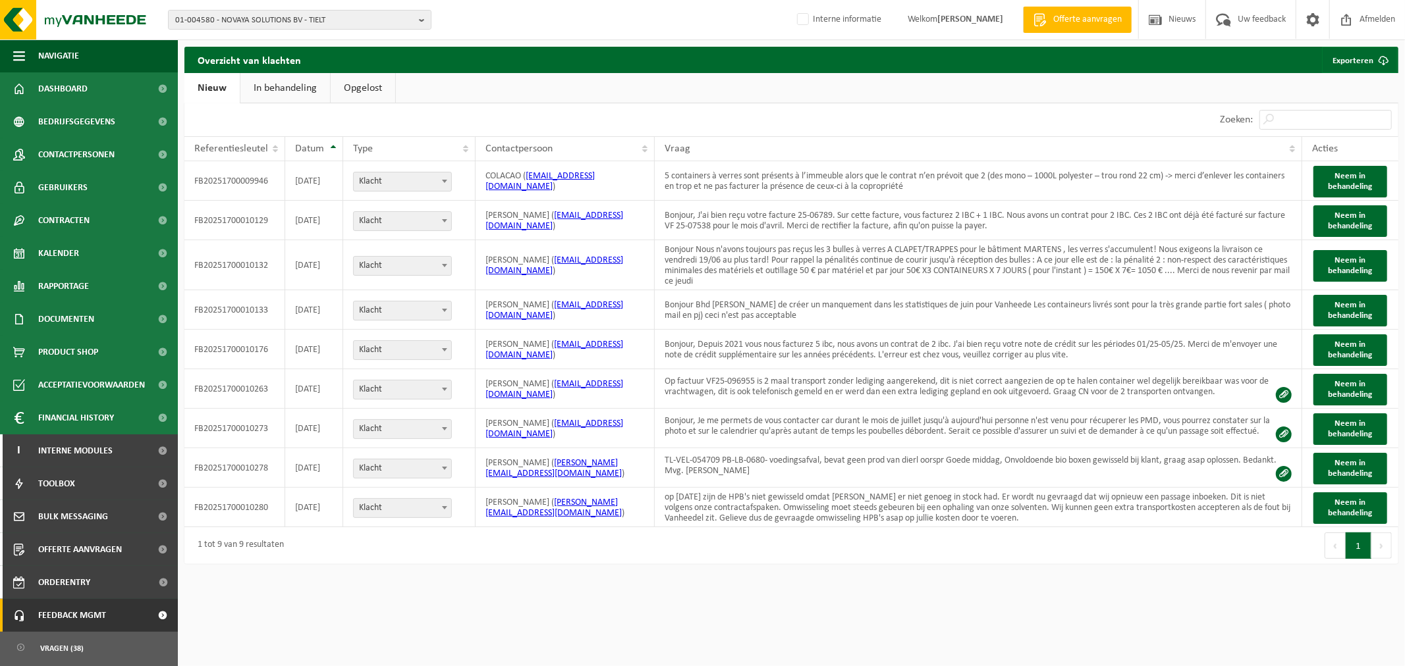
click at [308, 80] on link "In behandeling" at bounding box center [285, 88] width 90 height 30
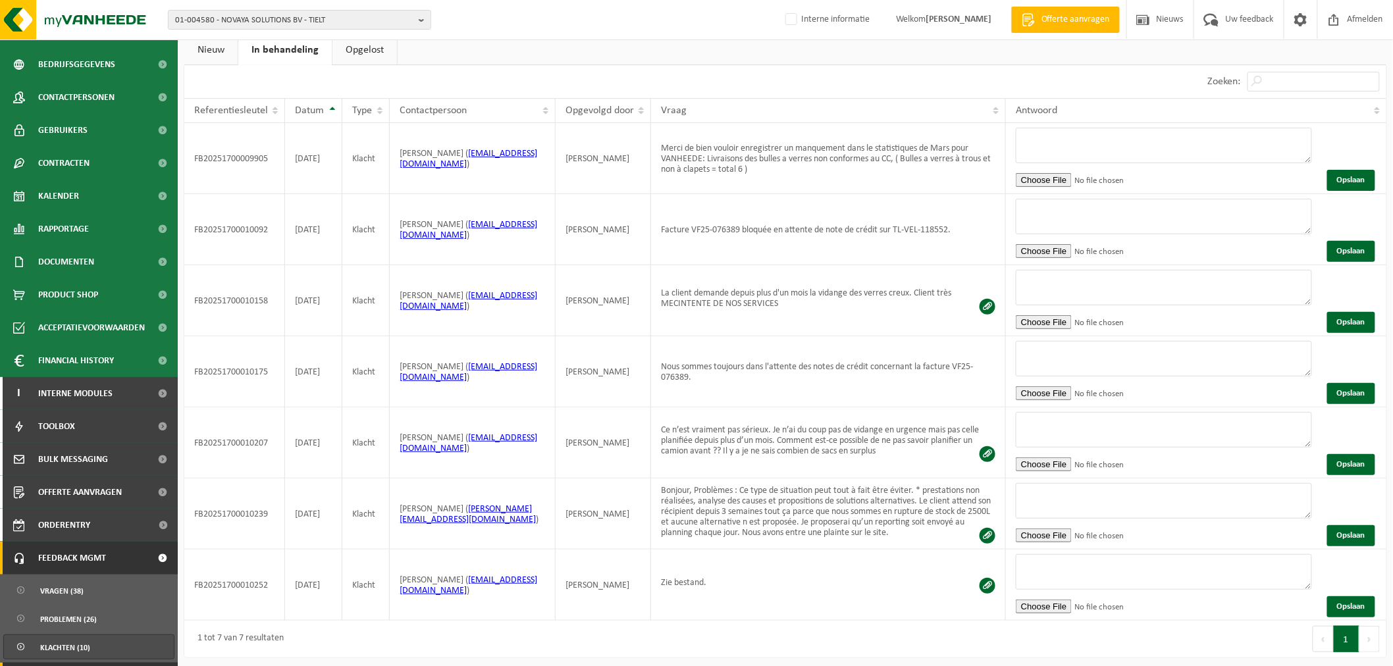
scroll to position [73, 0]
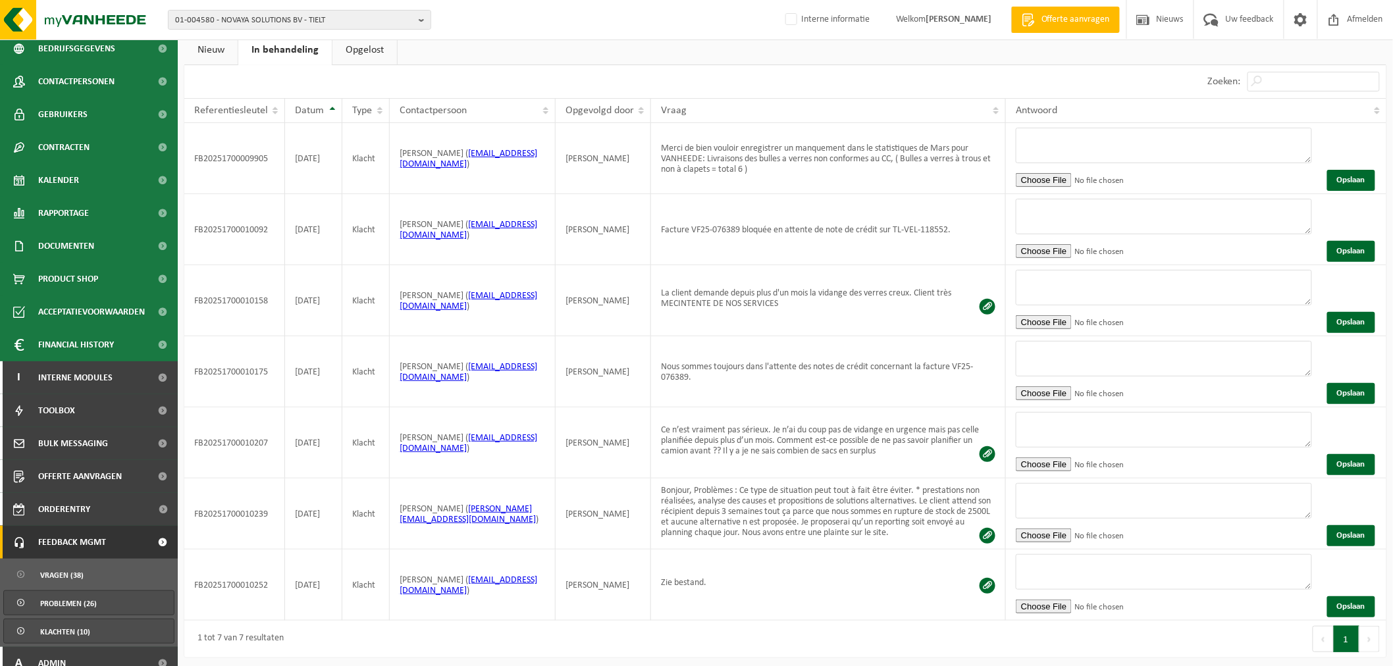
click at [74, 601] on span "Problemen (26)" at bounding box center [68, 603] width 57 height 25
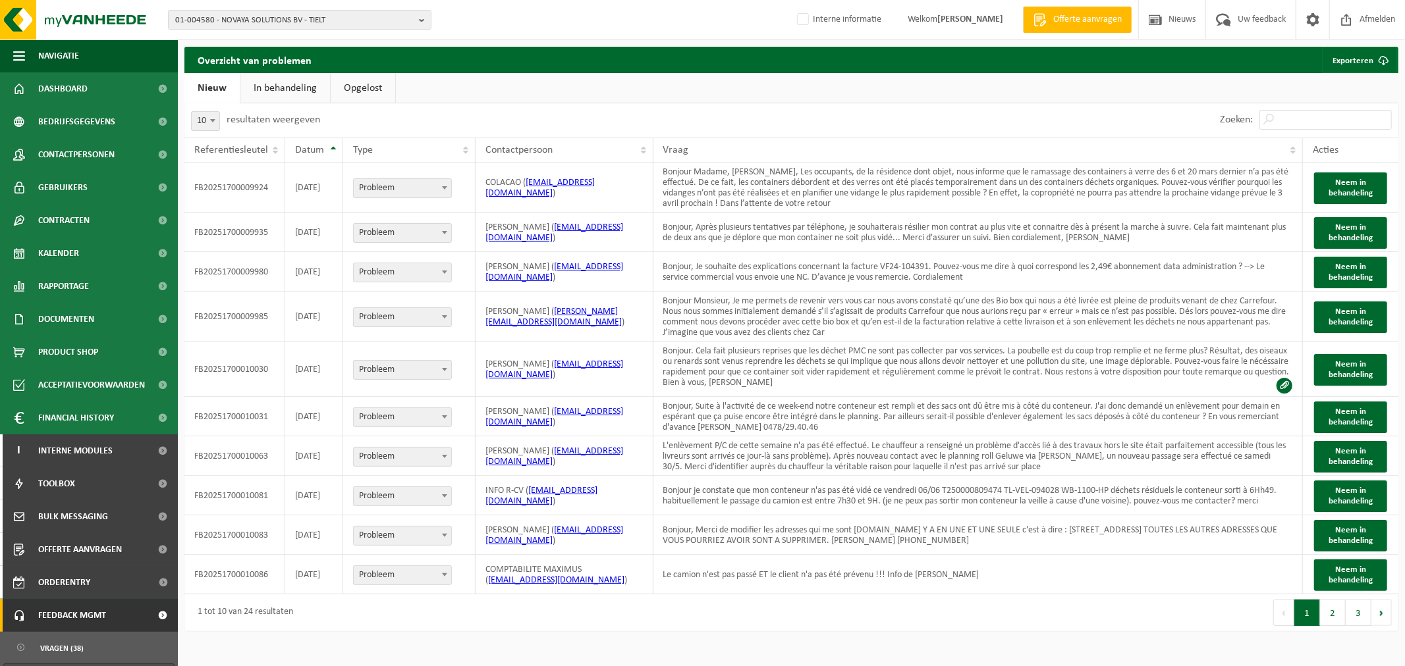
click at [275, 83] on link "In behandeling" at bounding box center [285, 88] width 90 height 30
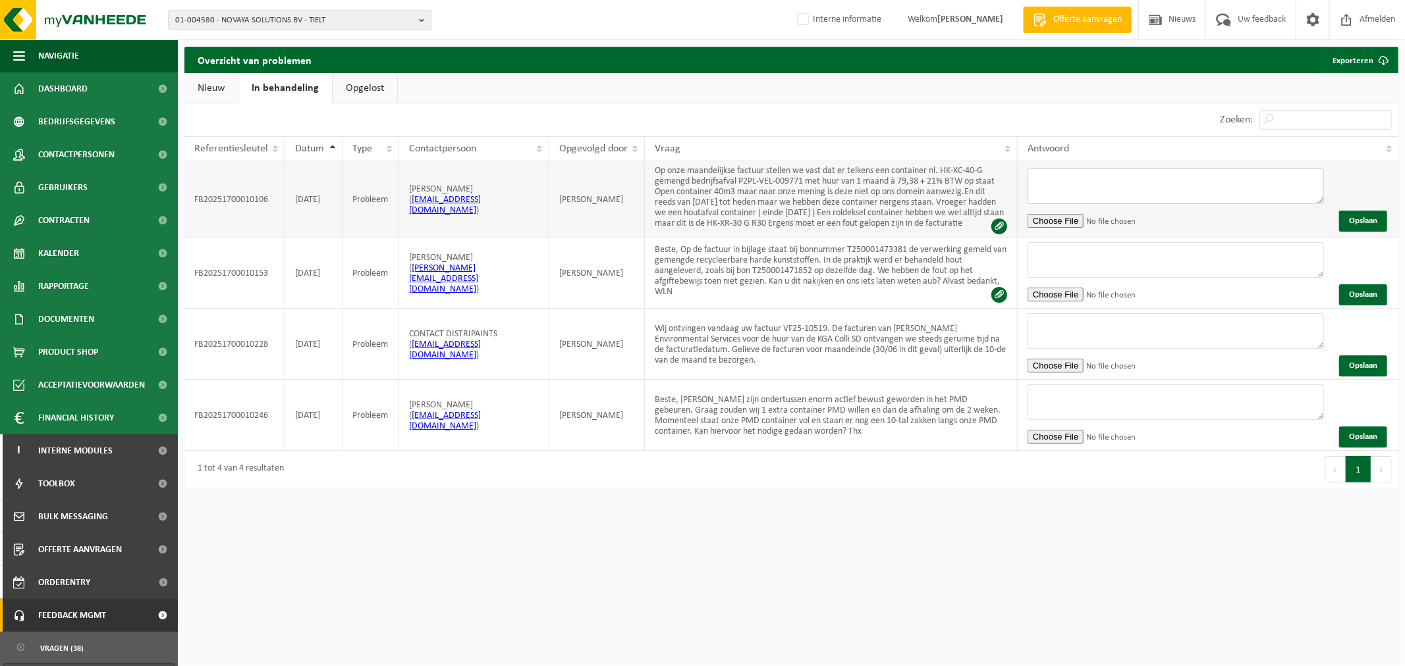
click at [1083, 175] on textarea at bounding box center [1175, 187] width 296 height 36
paste textarea "VC25-002422"
click at [1115, 198] on textarea "Beste, onze excuses, uw vraag is hier nog blijven open staan. Ondertussen werd …" at bounding box center [1175, 187] width 296 height 36
click at [1255, 195] on textarea "Beste, onze excuses, uw vraag is hier nog blijven open staan. Ondertussen werd …" at bounding box center [1175, 187] width 296 height 36
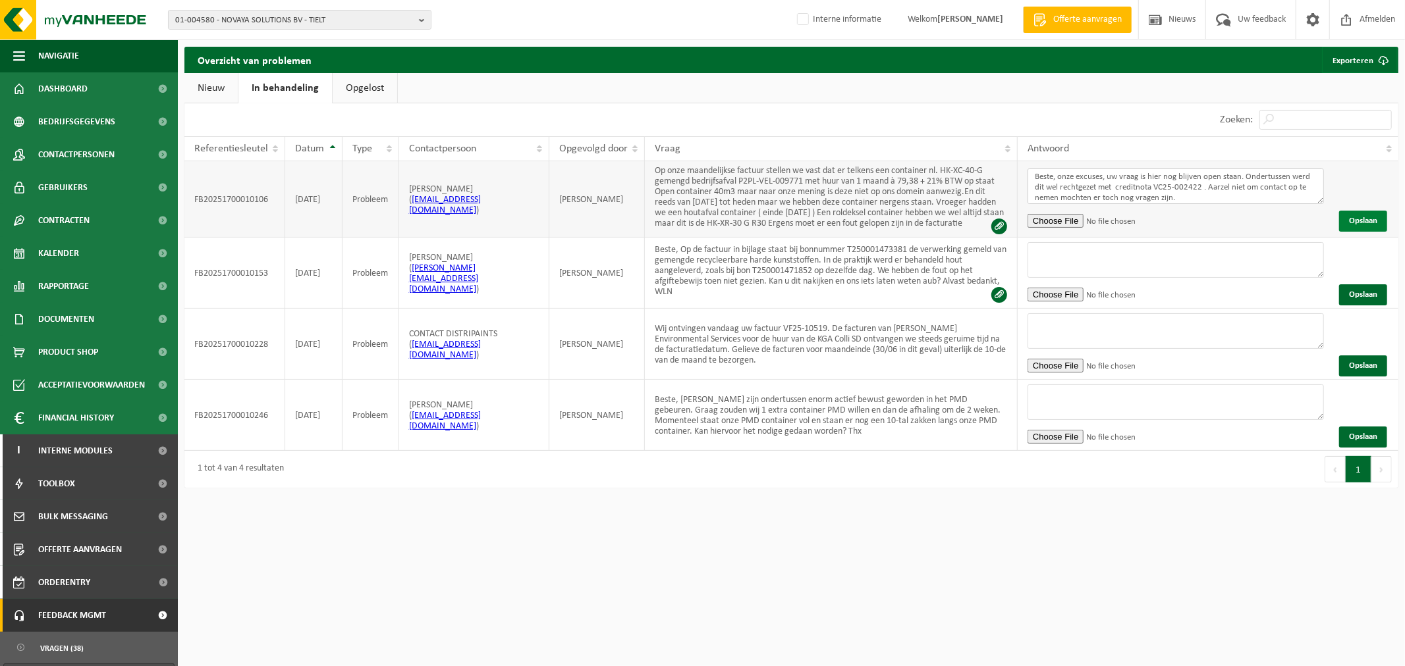
type textarea "Beste, onze excuses, uw vraag is hier nog blijven open staan. Ondertussen werd …"
click at [1347, 223] on button "Opslaan" at bounding box center [1363, 221] width 48 height 21
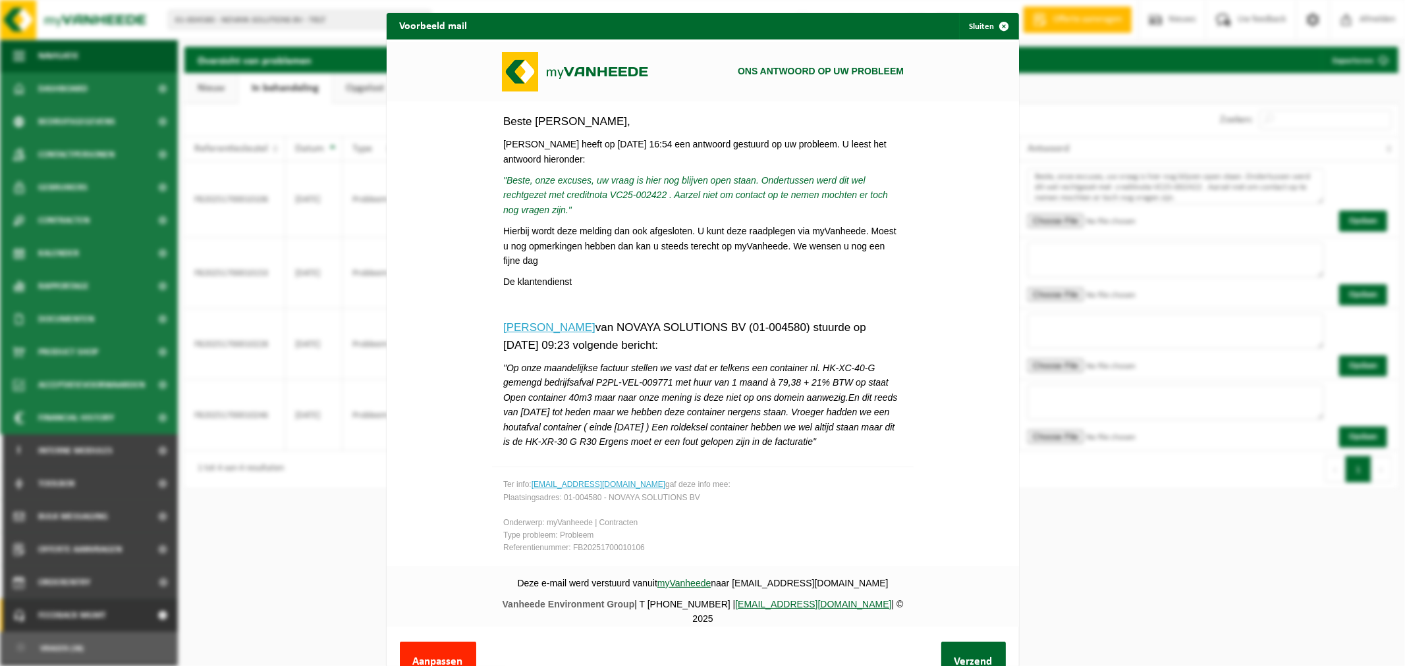
scroll to position [104, 0]
click at [973, 643] on button "Verzend" at bounding box center [973, 661] width 65 height 40
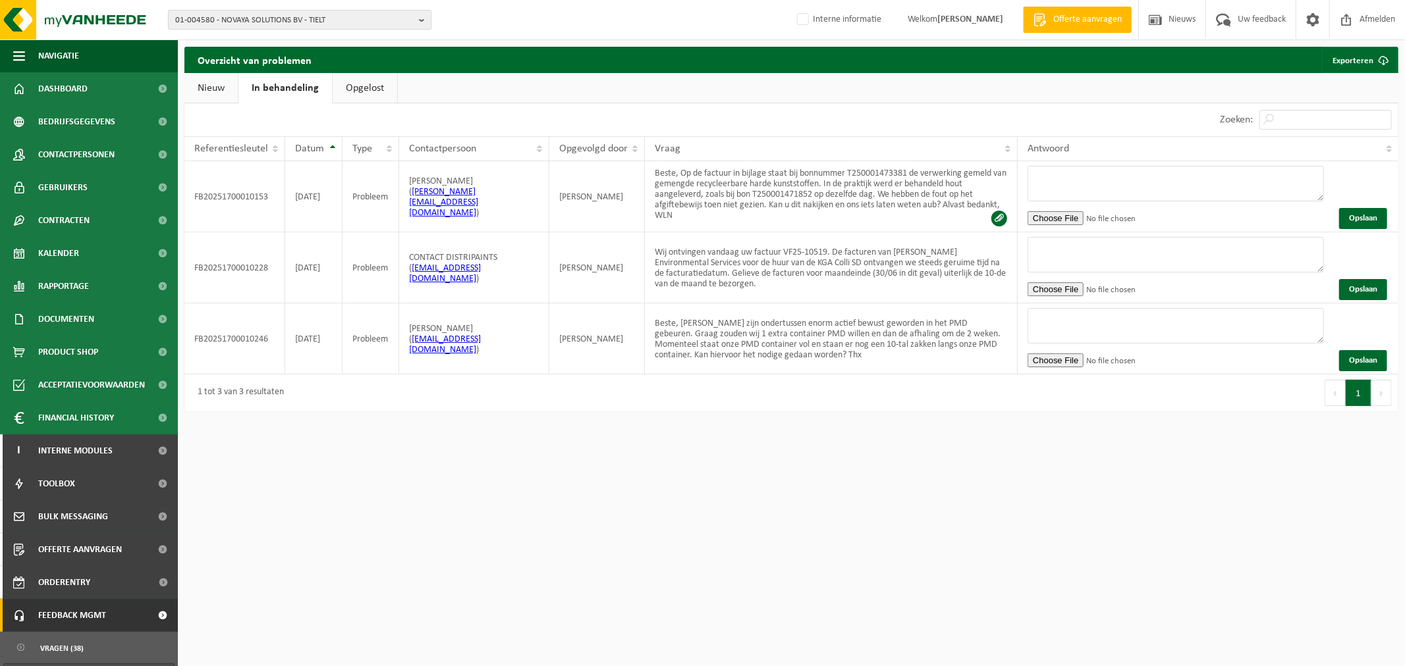
click at [333, 29] on span "01-004580 - NOVAYA SOLUTIONS BV - TIELT" at bounding box center [294, 21] width 238 height 20
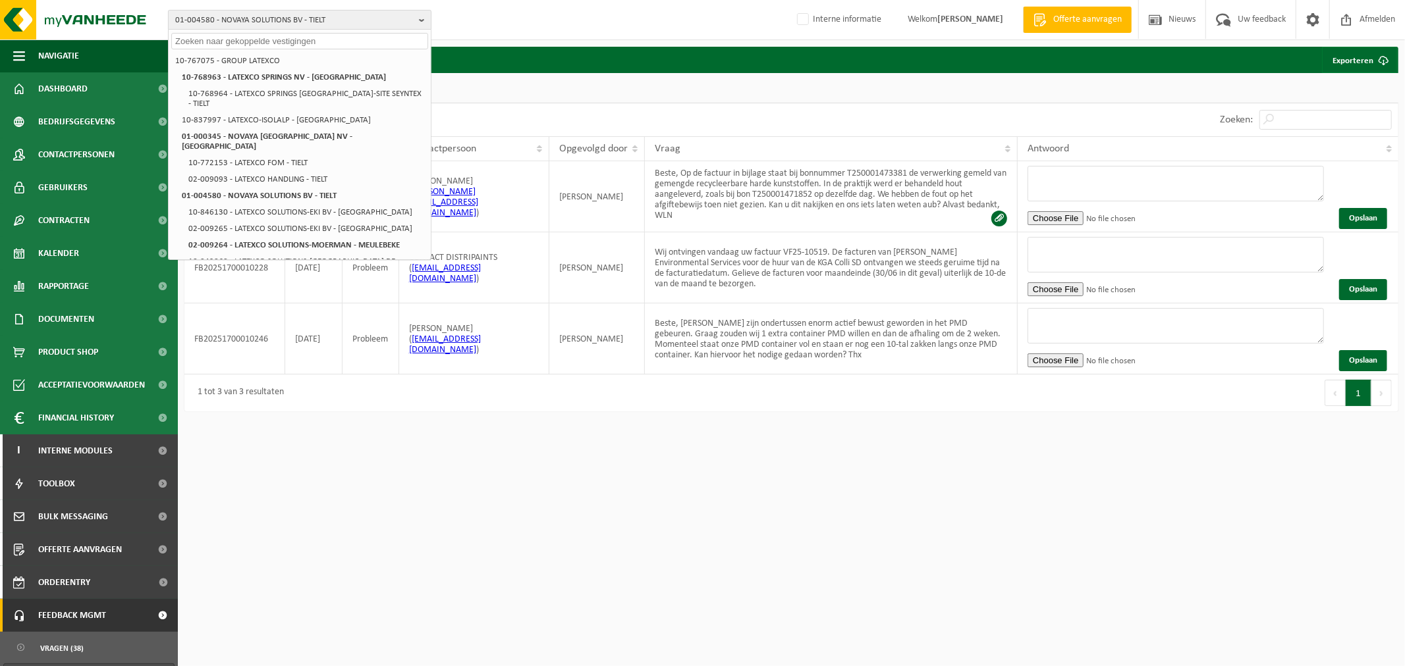
paste input "01-066214"
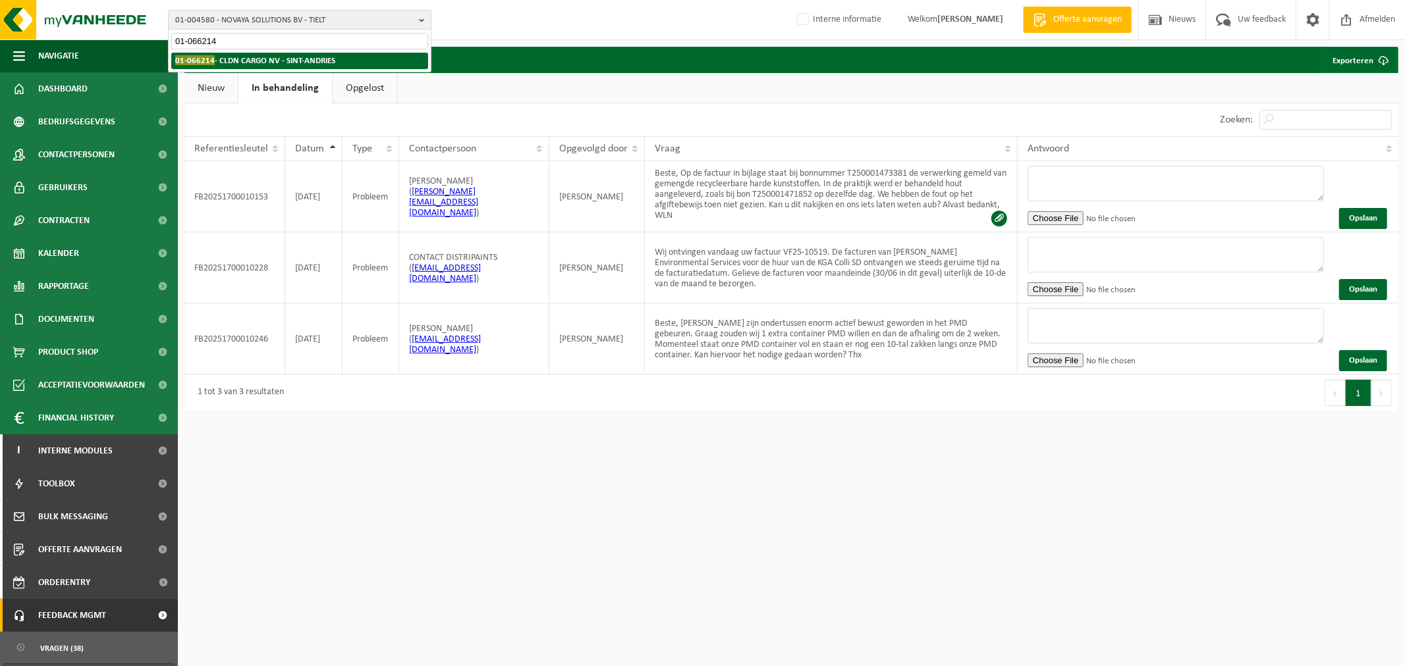
type input "01-066214"
click at [300, 57] on strong "01-066214 - CLDN CARGO NV - SINT-ANDRIES" at bounding box center [255, 60] width 160 height 10
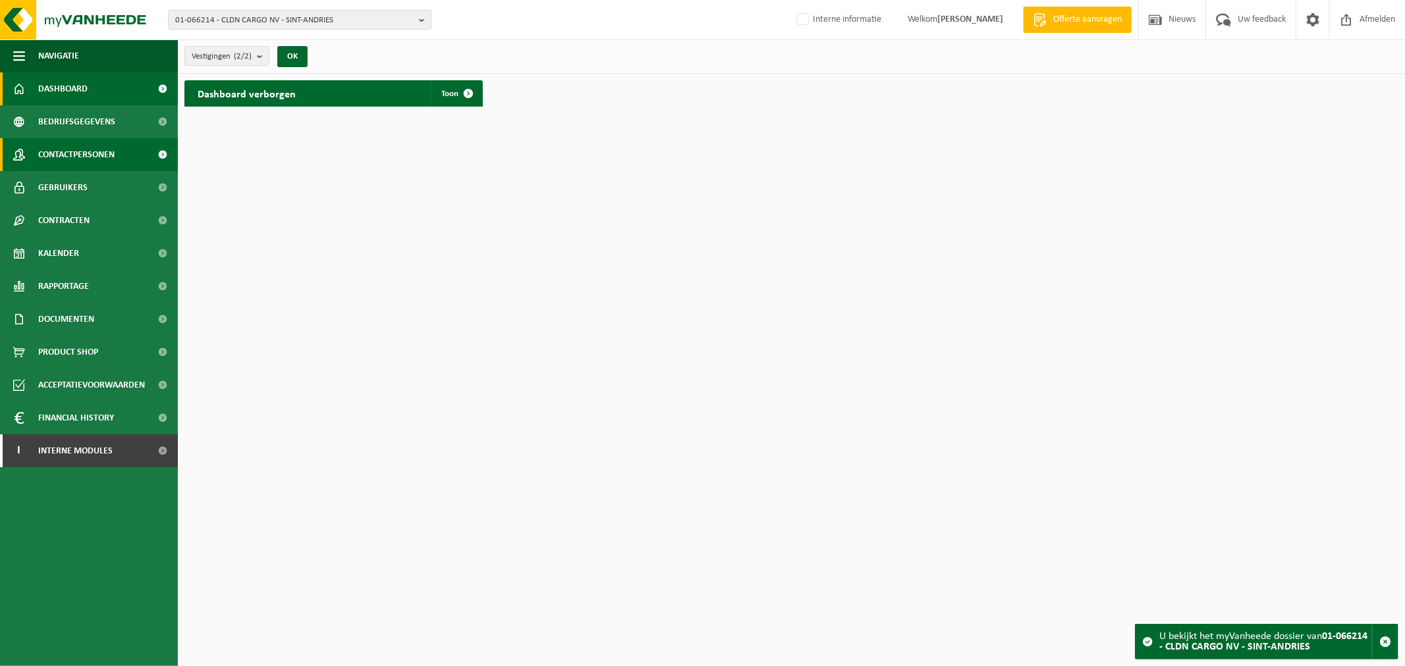
drag, startPoint x: 103, startPoint y: 147, endPoint x: 141, endPoint y: 168, distance: 43.0
click at [103, 148] on span "Contactpersonen" at bounding box center [76, 154] width 76 height 33
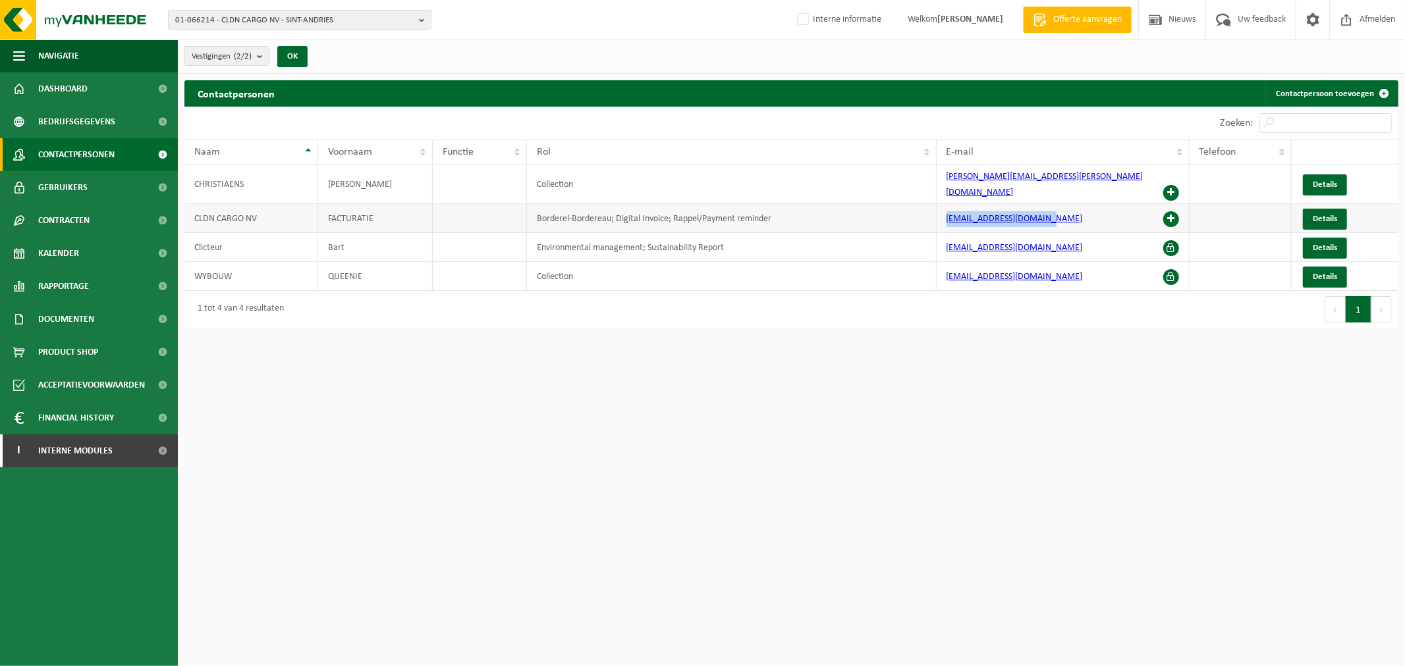
drag, startPoint x: 1050, startPoint y: 211, endPoint x: 877, endPoint y: 207, distance: 173.9
click at [877, 207] on tr "CLDN CARGO NV FACTURATIE Borderel-Bordereau; Digital Invoice; Rappel/Payment re…" at bounding box center [791, 218] width 1214 height 29
copy tr "[EMAIL_ADDRESS][DOMAIN_NAME]"
